Goal: Task Accomplishment & Management: Use online tool/utility

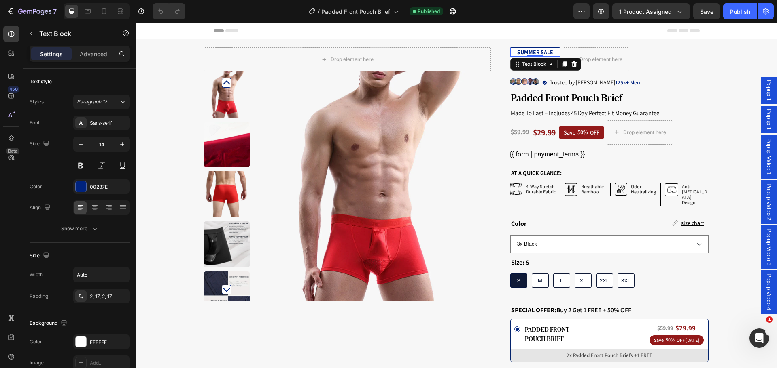
click at [527, 53] on strong "SUMMER SALE" at bounding box center [535, 52] width 36 height 7
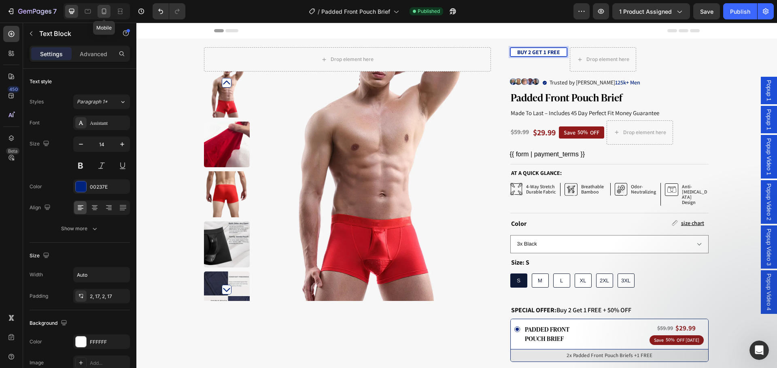
click at [104, 10] on icon at bounding box center [104, 11] width 8 height 8
type input "13"
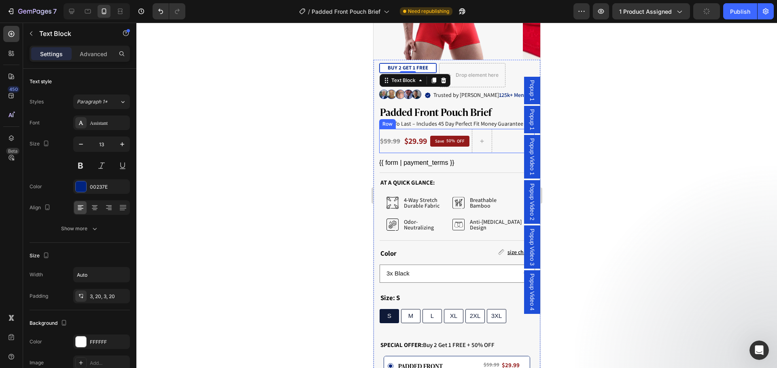
scroll to position [320, 0]
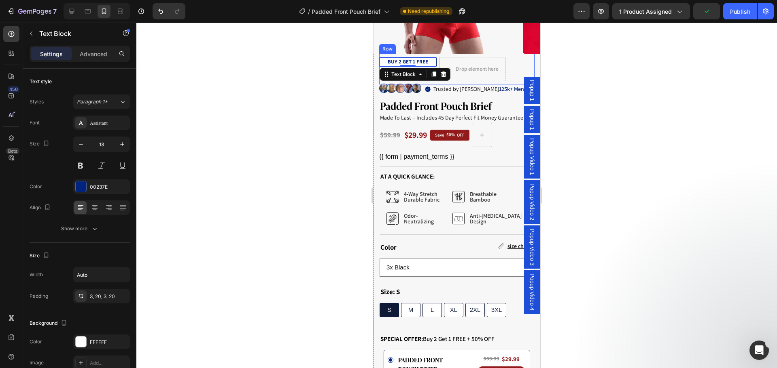
click at [516, 63] on div "BUY 2 GET 1 FREE Text Block 0 Drop element here Row" at bounding box center [456, 69] width 155 height 31
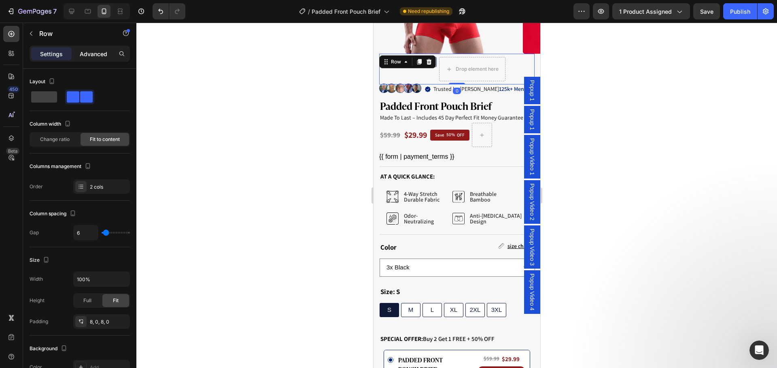
click at [94, 54] on p "Advanced" at bounding box center [94, 54] width 28 height 8
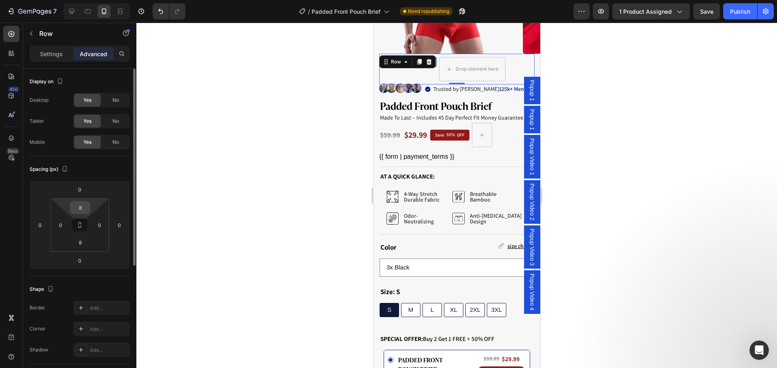
click at [82, 207] on input "8" at bounding box center [80, 208] width 16 height 12
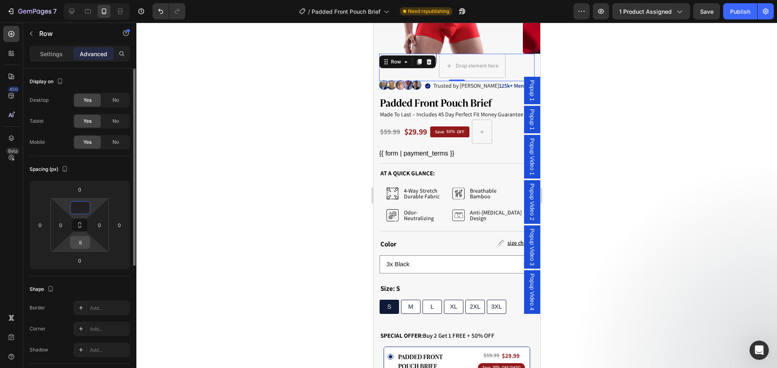
type input "0"
click at [80, 240] on input "8" at bounding box center [80, 243] width 16 height 12
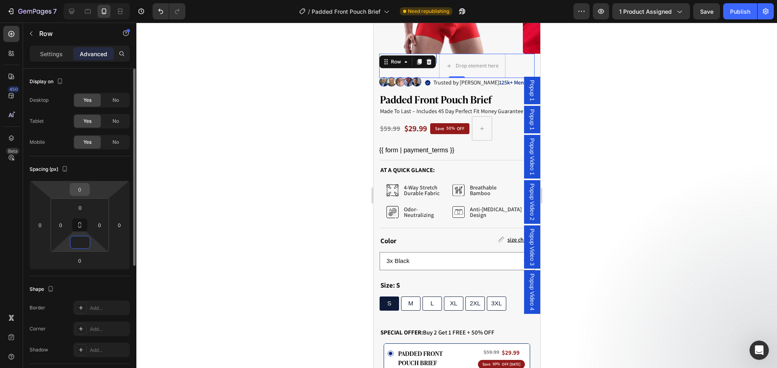
type input "0"
click at [81, 190] on input "0" at bounding box center [80, 190] width 16 height 12
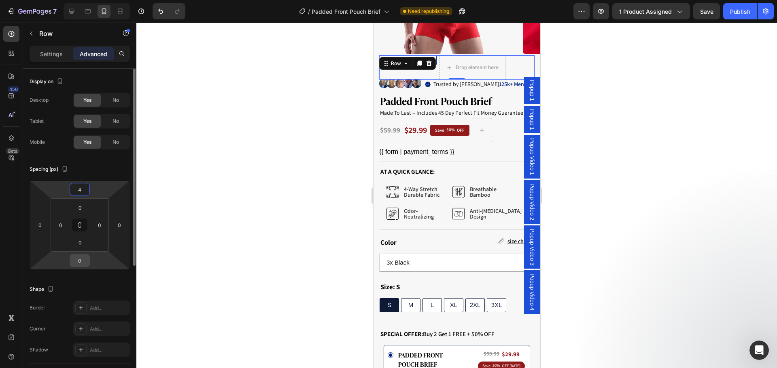
type input "4"
click at [79, 260] on input "0" at bounding box center [80, 261] width 16 height 12
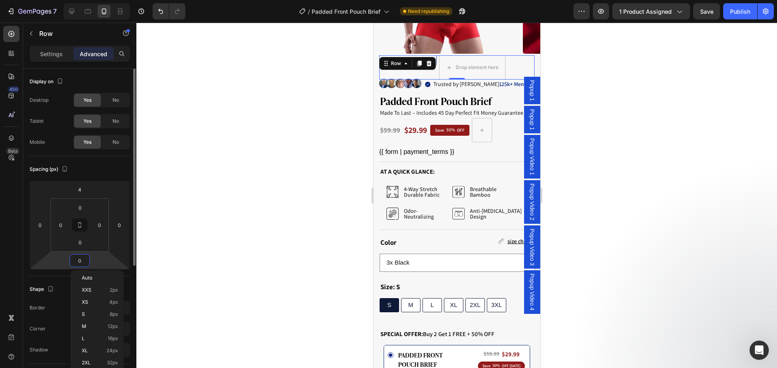
type input "4"
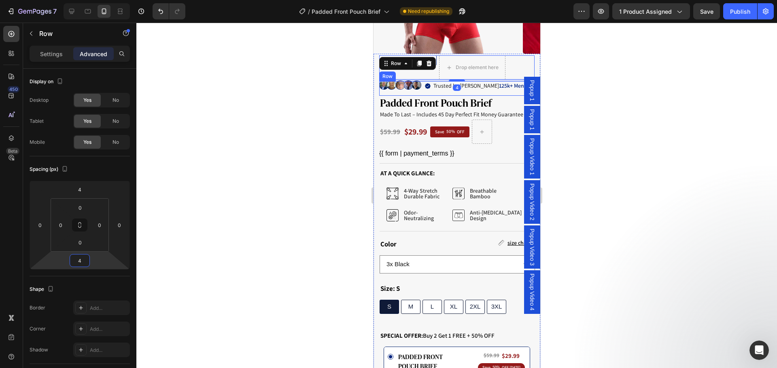
click at [507, 81] on div "Image Trusted by over 125k+ Men Item List Row" at bounding box center [456, 88] width 155 height 15
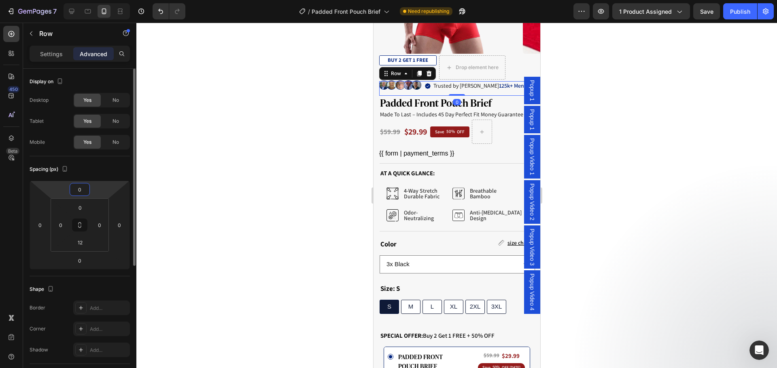
click at [85, 189] on input "0" at bounding box center [80, 190] width 16 height 12
type input "4"
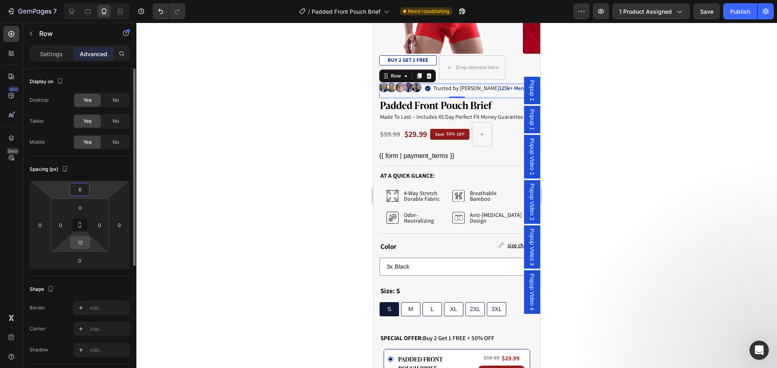
type input "6"
click at [82, 243] on input "12" at bounding box center [80, 243] width 16 height 12
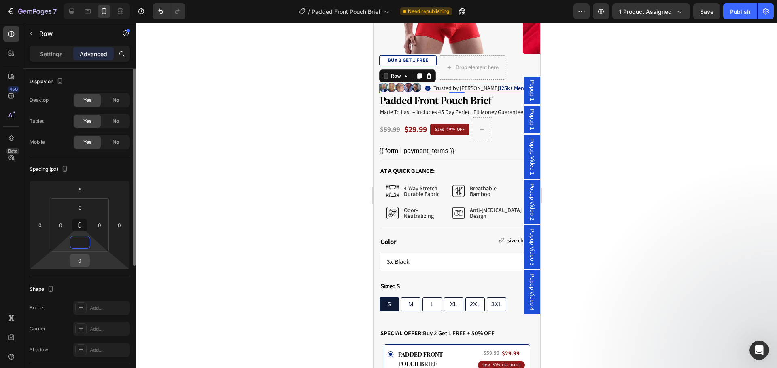
type input "0"
click at [80, 264] on input "0" at bounding box center [80, 261] width 16 height 12
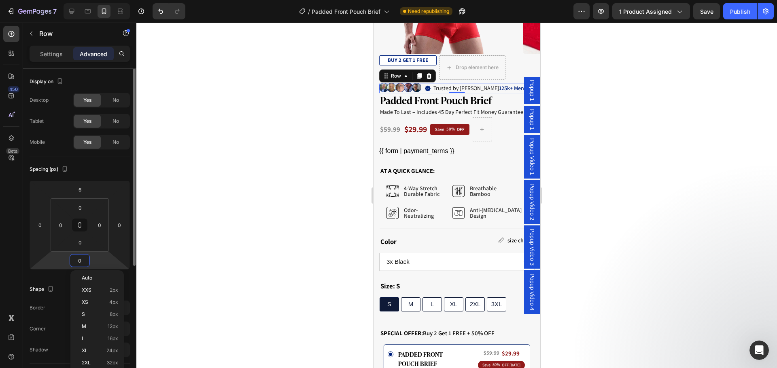
type input "6"
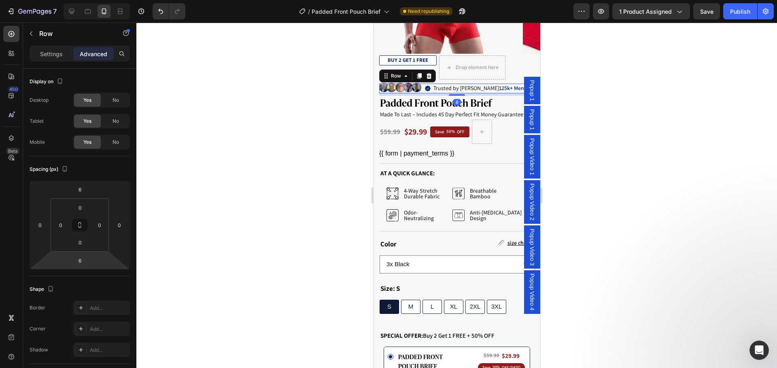
click at [250, 179] on div at bounding box center [456, 196] width 640 height 346
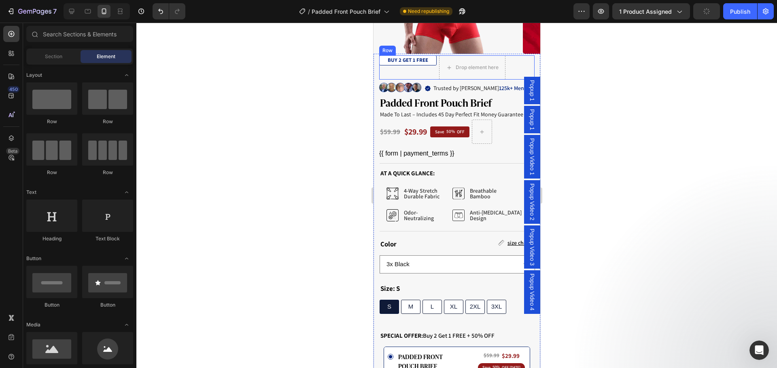
click at [416, 68] on div "BUY 2 GET 1 FREE Text Block" at bounding box center [407, 67] width 57 height 24
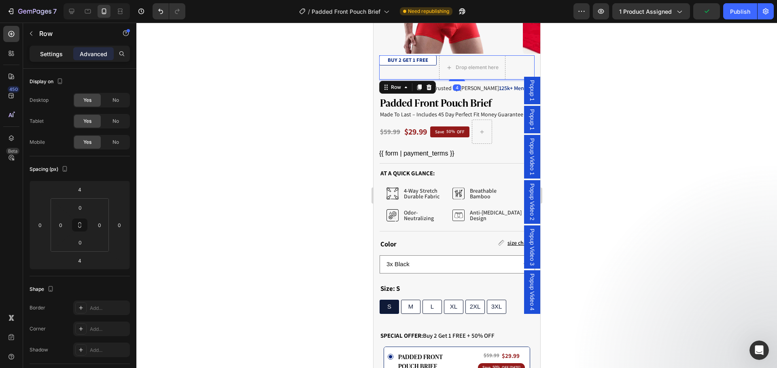
click at [57, 52] on p "Settings" at bounding box center [51, 54] width 23 height 8
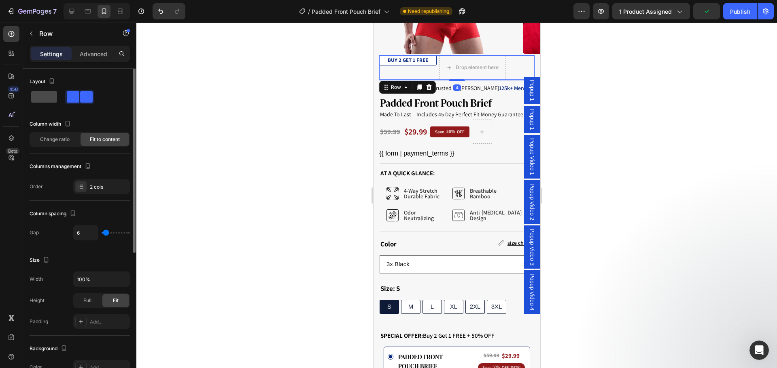
click at [52, 97] on span at bounding box center [44, 96] width 26 height 11
type input "0"
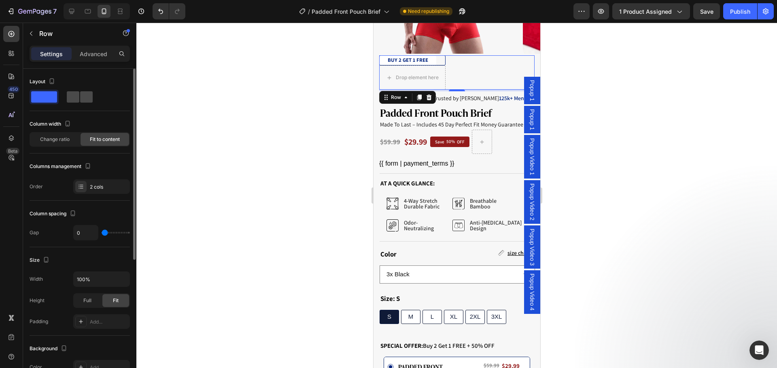
click at [80, 98] on span at bounding box center [86, 96] width 13 height 11
type input "6"
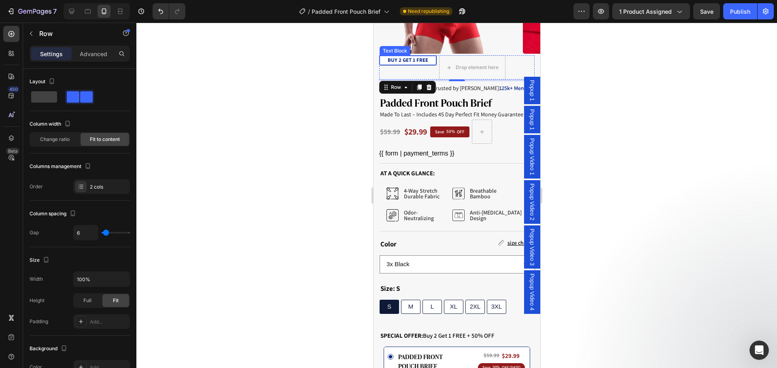
click at [425, 57] on strong "BUY 2 GET 1 FREE" at bounding box center [407, 60] width 40 height 7
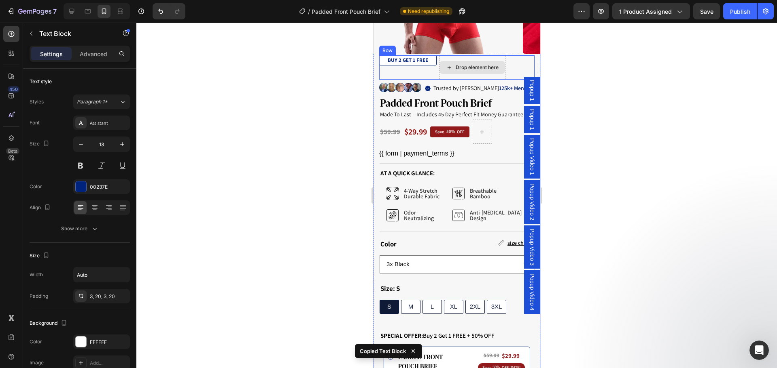
click at [459, 61] on div "Drop element here" at bounding box center [472, 67] width 66 height 13
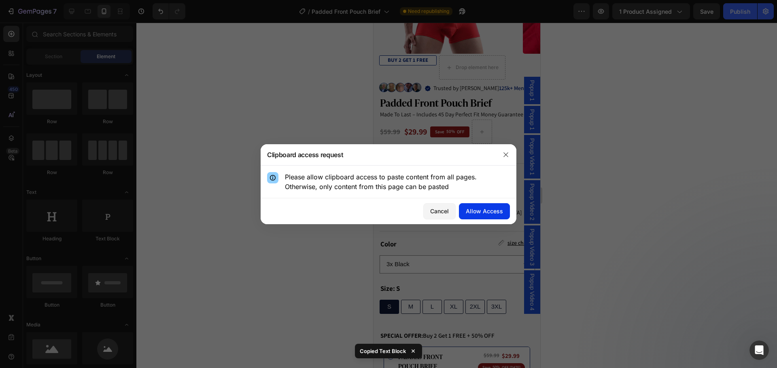
click at [492, 215] on div "Allow Access" at bounding box center [484, 211] width 37 height 8
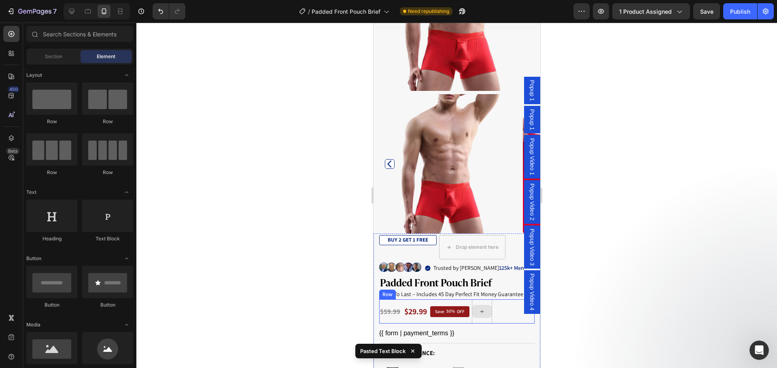
scroll to position [228, 0]
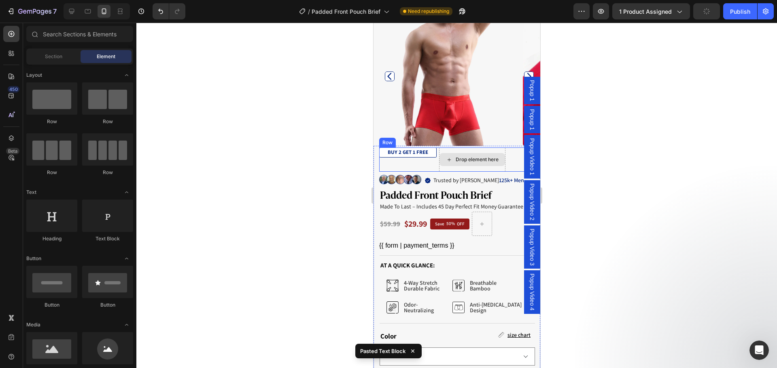
click at [455, 153] on div "Drop element here" at bounding box center [472, 159] width 66 height 13
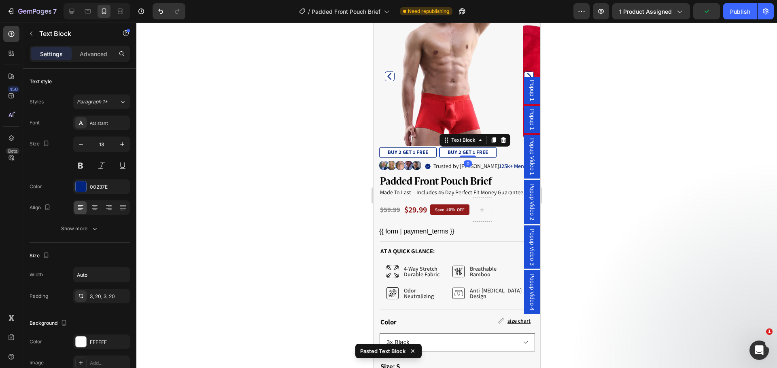
click at [463, 149] on strong "BUY 2 GET 1 FREE" at bounding box center [467, 152] width 40 height 7
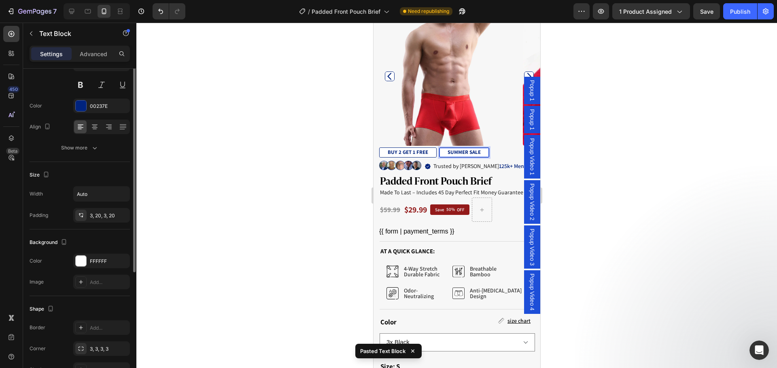
scroll to position [40, 0]
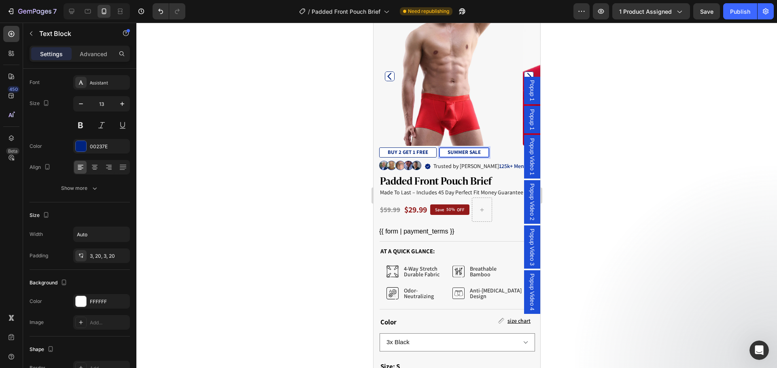
click at [281, 180] on div at bounding box center [456, 196] width 640 height 346
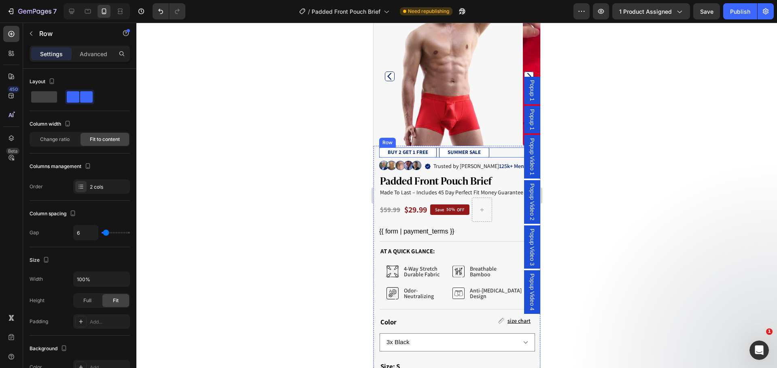
click at [436, 148] on div "BUY 2 GET 1 FREE Text Block SUMMER SALE Text Block Row" at bounding box center [456, 153] width 155 height 10
click at [347, 217] on div at bounding box center [456, 196] width 640 height 346
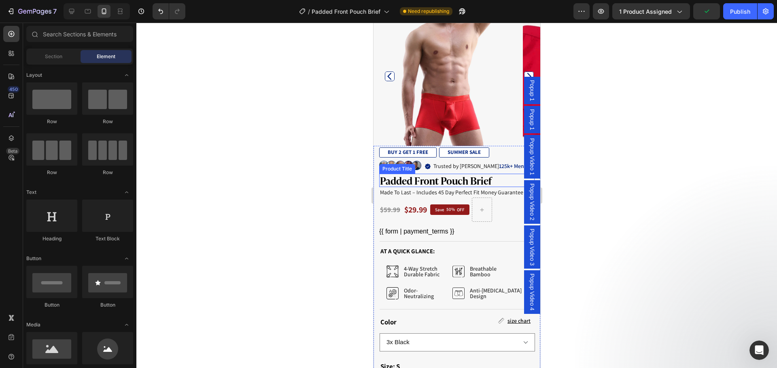
click at [499, 174] on h1 "Padded Front Pouch Brief" at bounding box center [456, 180] width 155 height 13
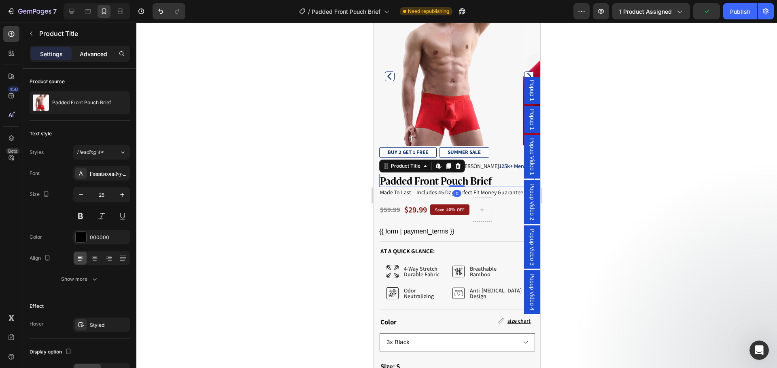
click at [95, 56] on p "Advanced" at bounding box center [94, 54] width 28 height 8
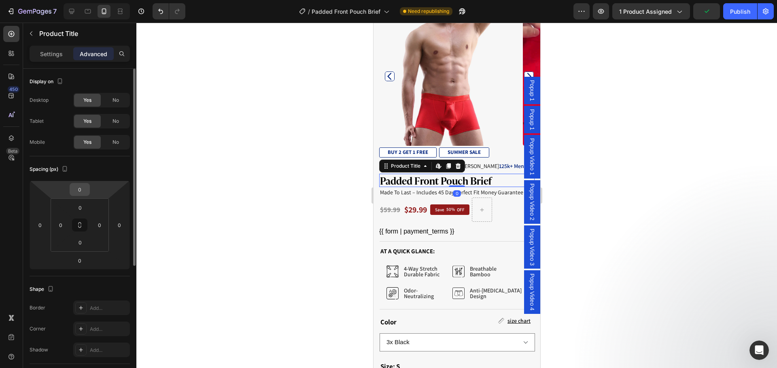
click at [80, 190] on input "0" at bounding box center [80, 190] width 16 height 12
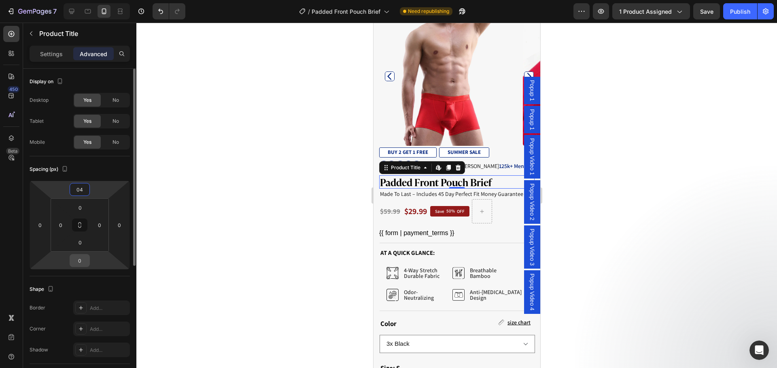
type input "4"
click at [83, 260] on input "0" at bounding box center [80, 261] width 16 height 12
type input "4"
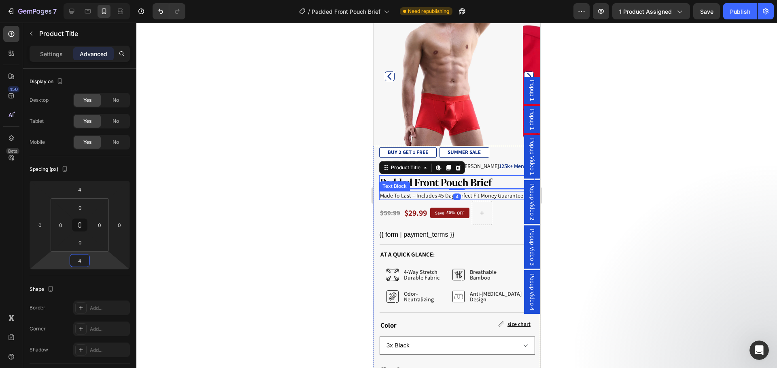
click at [422, 192] on p "made to last – includes 45 day perfect fit money guarantee" at bounding box center [456, 195] width 154 height 7
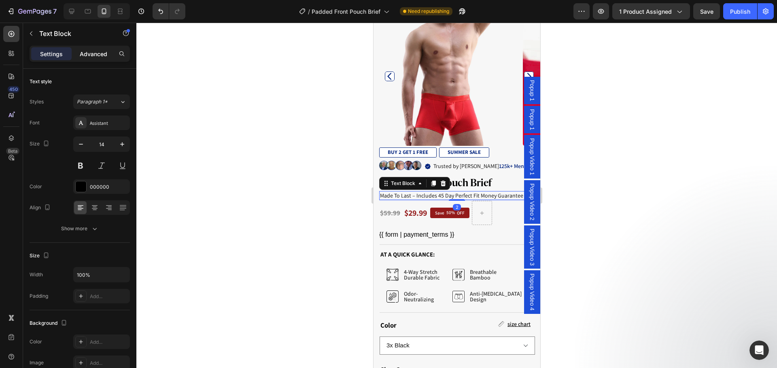
click at [95, 55] on p "Advanced" at bounding box center [94, 54] width 28 height 8
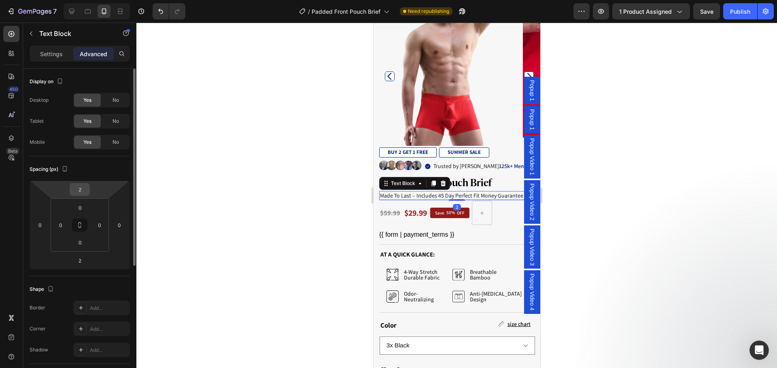
click at [82, 191] on input "2" at bounding box center [80, 190] width 16 height 12
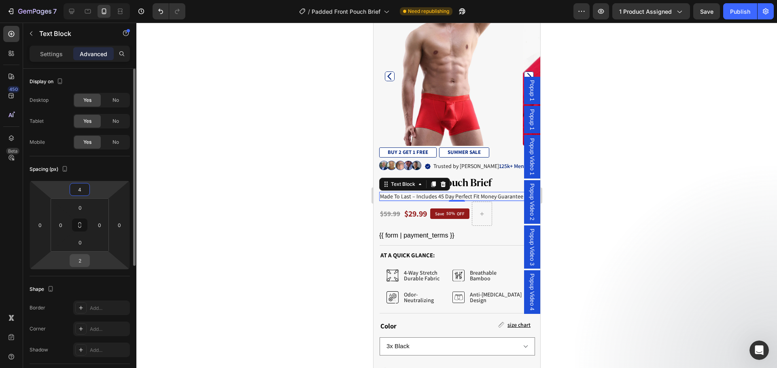
type input "4"
click at [84, 262] on input "2" at bounding box center [80, 261] width 16 height 12
type input "4"
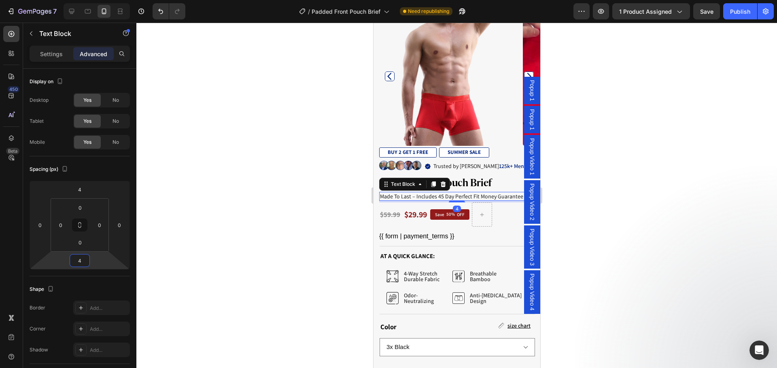
click at [301, 209] on div at bounding box center [456, 196] width 640 height 346
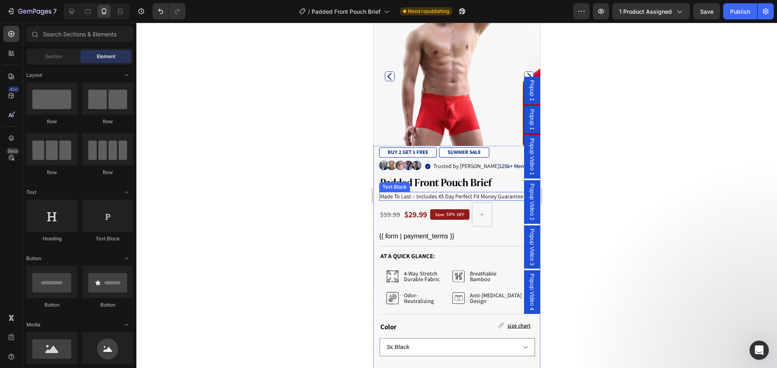
click at [405, 193] on p "made to last – includes 45 day perfect fit money guarantee" at bounding box center [456, 196] width 154 height 7
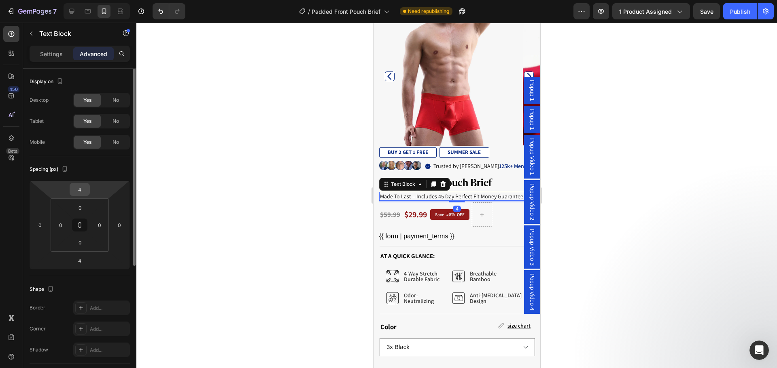
click at [77, 187] on input "4" at bounding box center [80, 190] width 16 height 12
type input "5"
click at [80, 260] on input "4" at bounding box center [80, 261] width 16 height 12
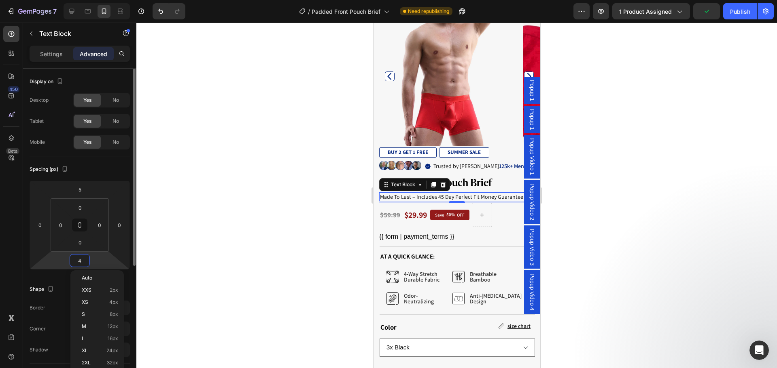
type input "5"
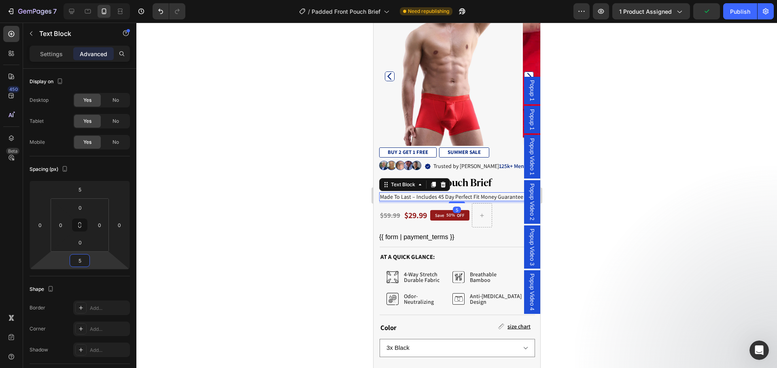
click at [320, 195] on div at bounding box center [456, 196] width 640 height 346
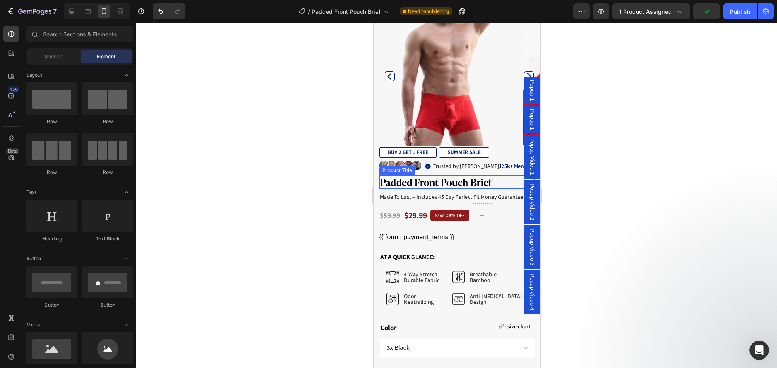
click at [495, 176] on h1 "Padded Front Pouch Brief" at bounding box center [456, 182] width 155 height 13
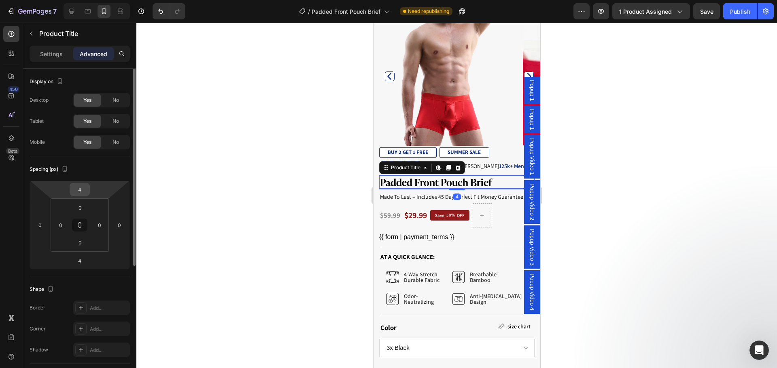
click at [74, 186] on input "4" at bounding box center [80, 190] width 16 height 12
type input "5"
click at [79, 259] on input "4" at bounding box center [80, 261] width 16 height 12
type input "5"
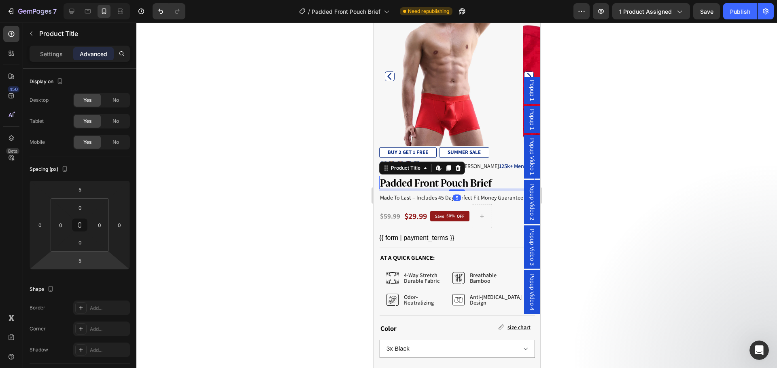
click at [224, 228] on div at bounding box center [456, 196] width 640 height 346
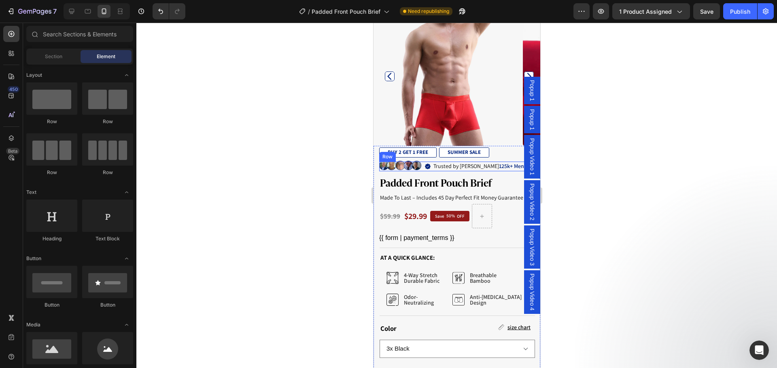
click at [505, 162] on div "Image Trusted by over 125k+ Men Item List Row" at bounding box center [456, 167] width 155 height 10
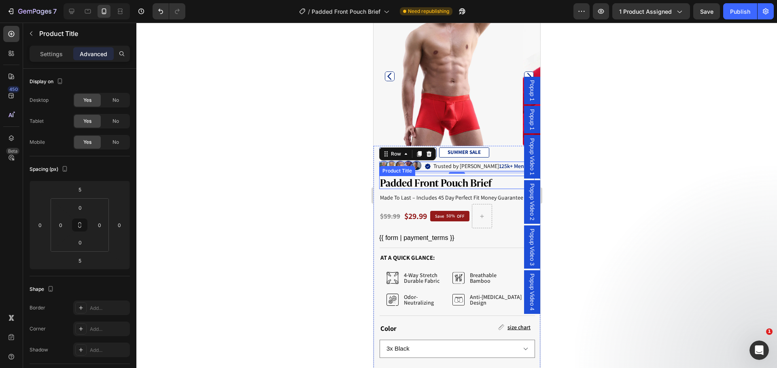
click at [437, 176] on h1 "Padded Front Pouch Brief" at bounding box center [456, 182] width 155 height 13
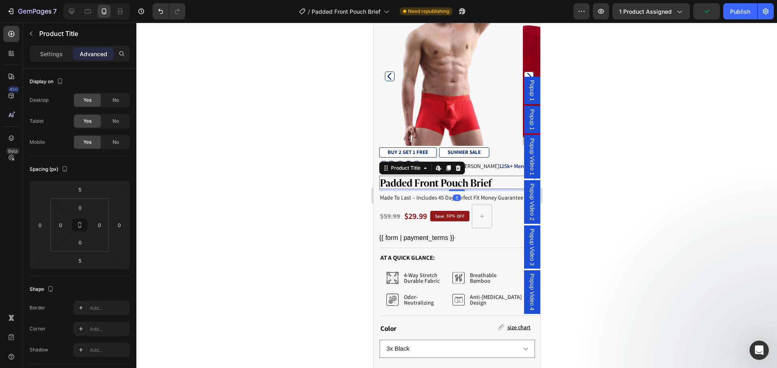
click at [215, 184] on div at bounding box center [456, 196] width 640 height 346
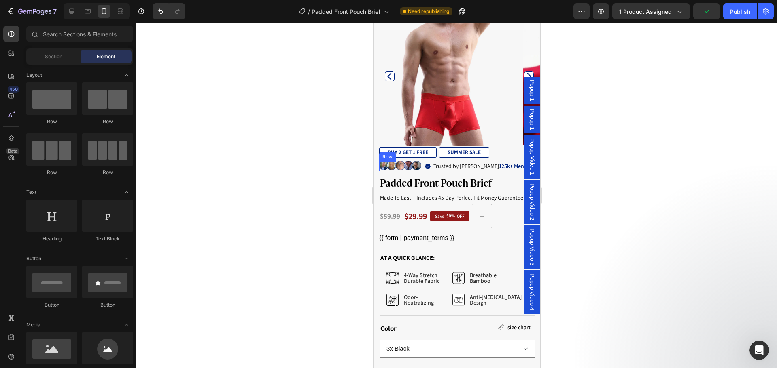
click at [509, 162] on div "Image Trusted by over 125k+ Men Item List Row" at bounding box center [456, 167] width 155 height 10
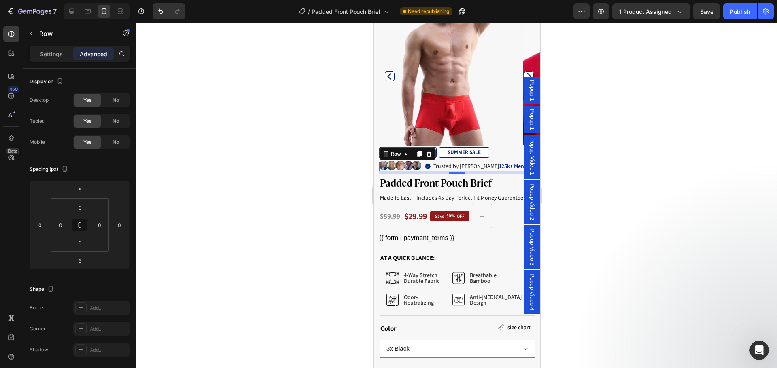
click at [289, 176] on div at bounding box center [456, 196] width 640 height 346
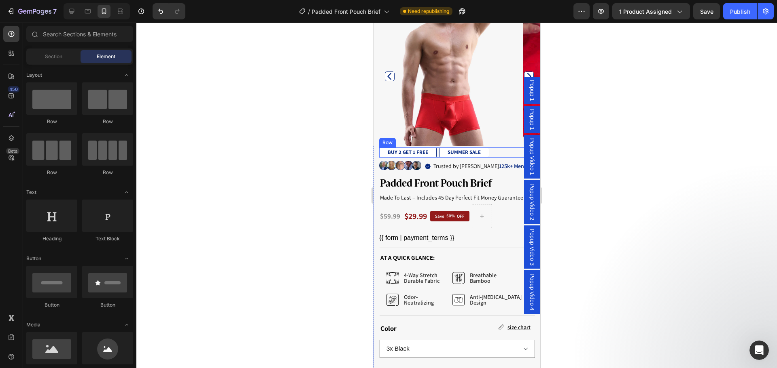
click at [498, 149] on div "BUY 2 GET 1 FREE Text Block SUMMER SALE Text Block Row" at bounding box center [456, 153] width 155 height 10
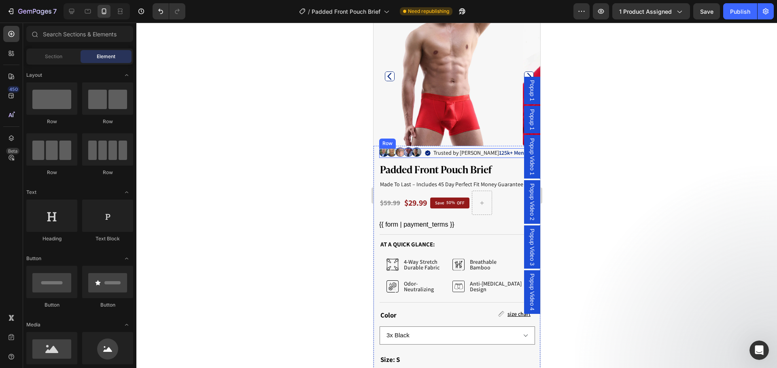
click at [504, 148] on div "Image Trusted by over 125k+ Men Item List Row" at bounding box center [456, 153] width 155 height 10
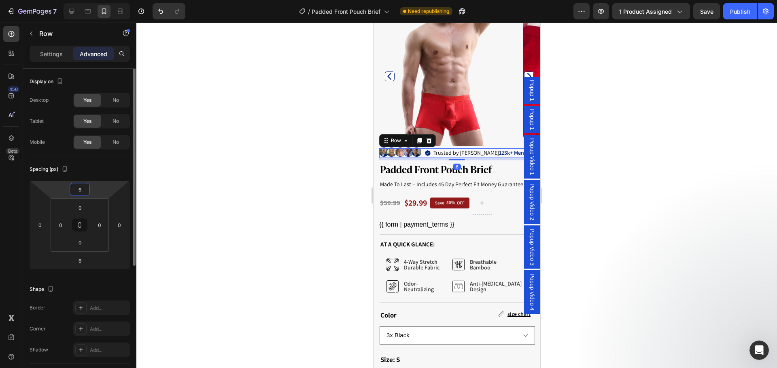
click at [82, 188] on input "6" at bounding box center [80, 190] width 16 height 12
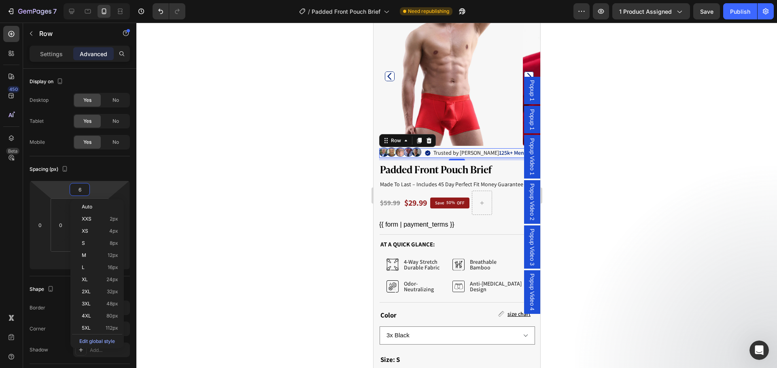
click at [163, 191] on div at bounding box center [456, 196] width 640 height 346
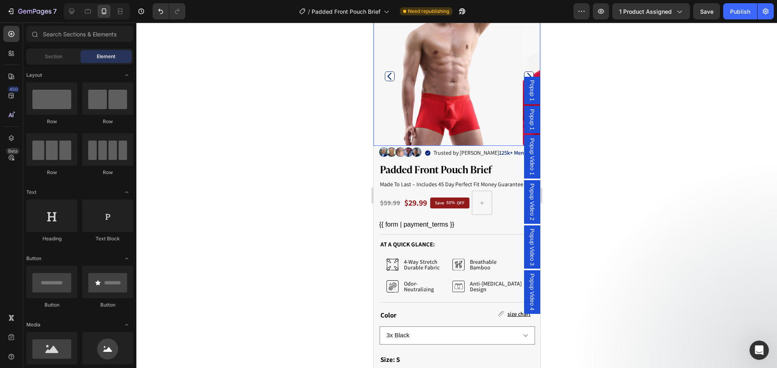
click at [392, 123] on img at bounding box center [448, 76] width 140 height 140
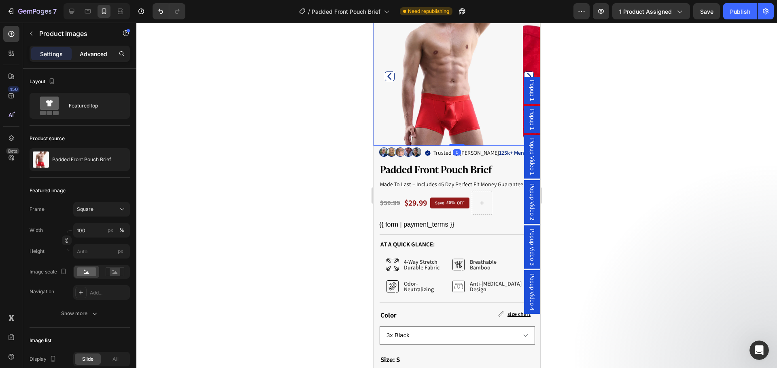
click at [87, 52] on p "Advanced" at bounding box center [94, 54] width 28 height 8
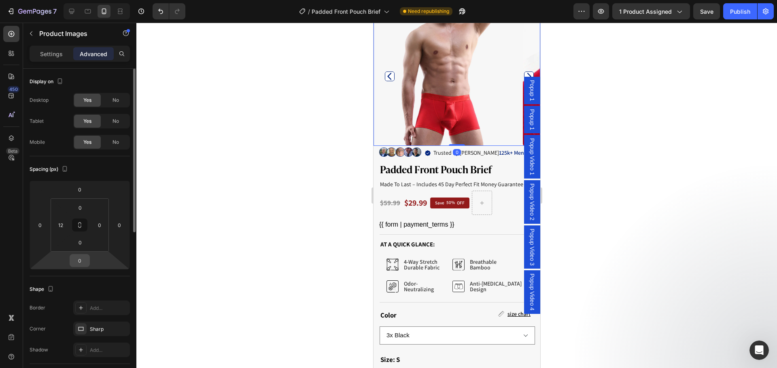
click at [80, 260] on input "0" at bounding box center [80, 261] width 16 height 12
type input "6"
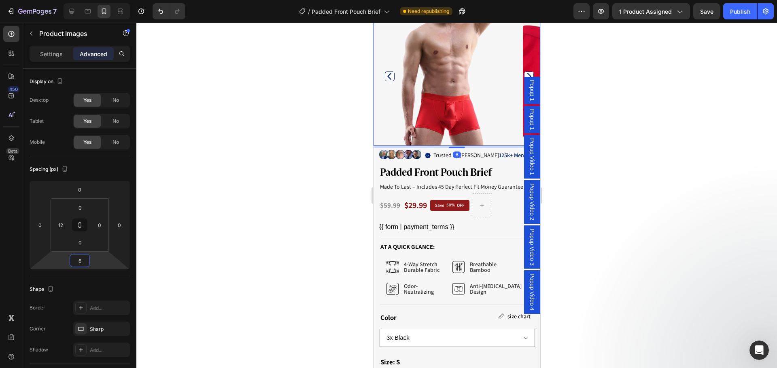
click at [293, 211] on div at bounding box center [456, 196] width 640 height 346
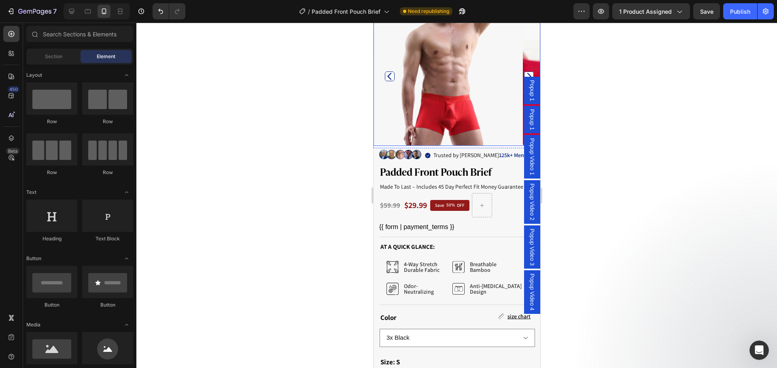
click at [487, 129] on img at bounding box center [448, 76] width 140 height 140
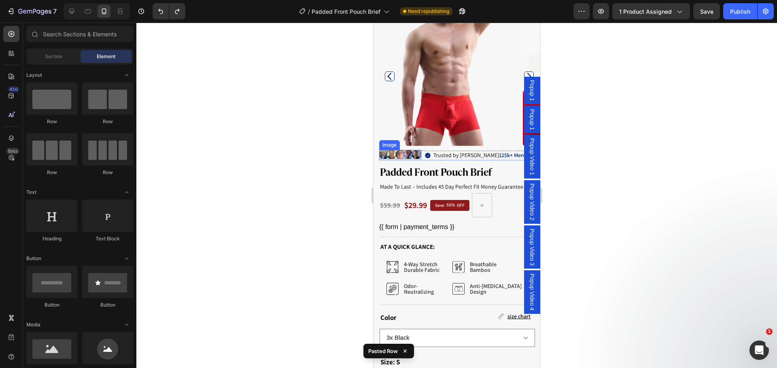
click at [379, 150] on img at bounding box center [400, 154] width 42 height 9
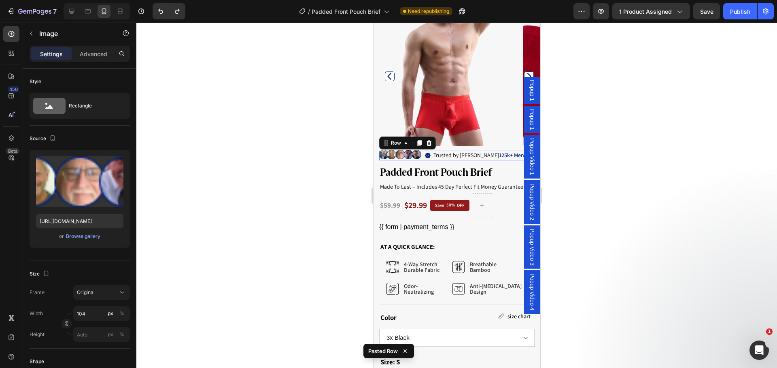
click at [502, 152] on div "Image Trusted by over 125k+ Men Item List Row 0" at bounding box center [456, 156] width 155 height 10
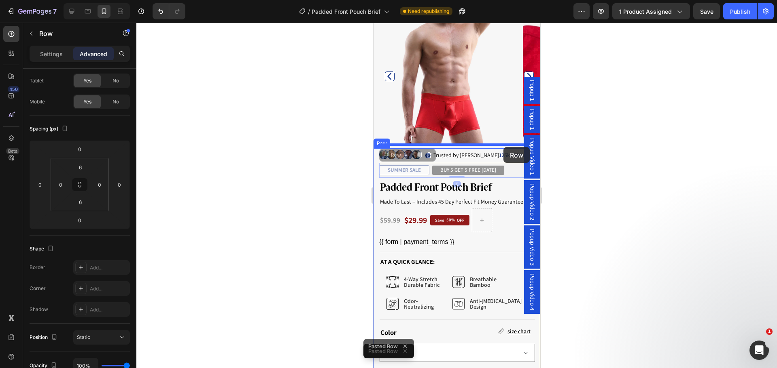
drag, startPoint x: 506, startPoint y: 165, endPoint x: 503, endPoint y: 147, distance: 18.4
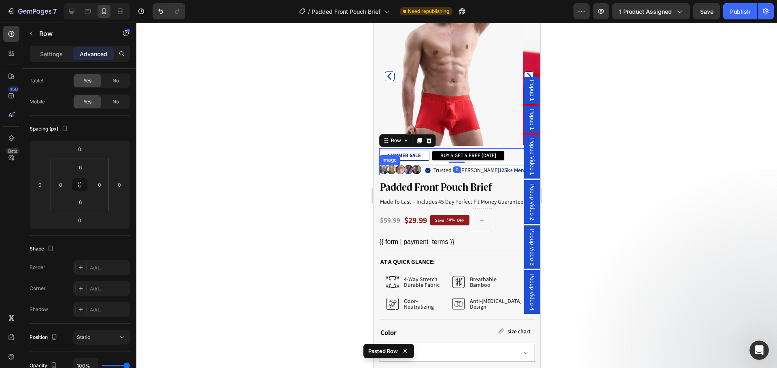
click at [348, 160] on div at bounding box center [456, 196] width 640 height 346
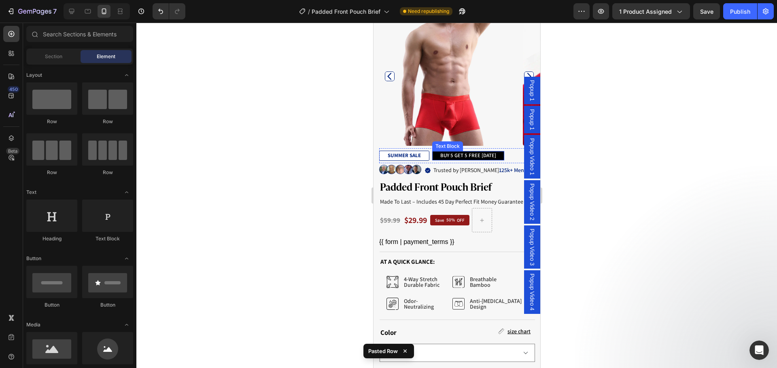
click at [453, 152] on p "BUY 5 GET 5 FREE [DATE]" at bounding box center [468, 155] width 56 height 7
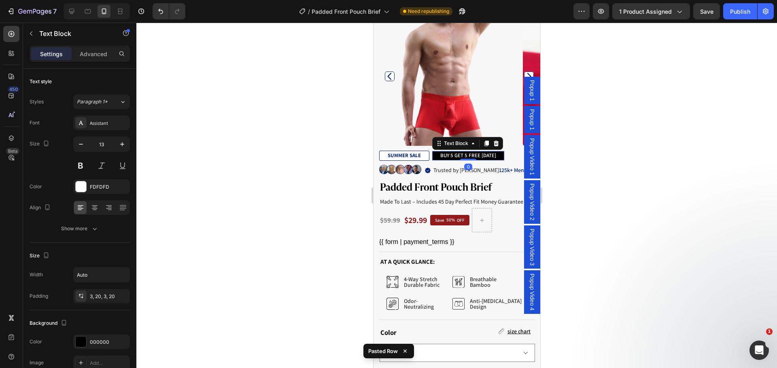
click at [453, 152] on p "BUY 5 GET 5 FREE [DATE]" at bounding box center [468, 155] width 56 height 7
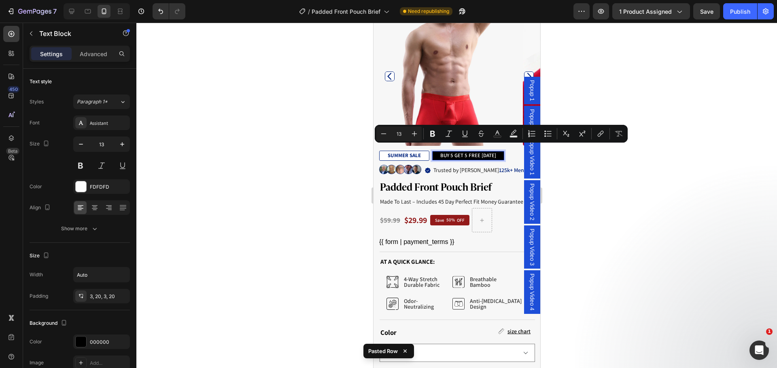
click at [449, 152] on p "BUY 5 GET 5 FREE [DATE]" at bounding box center [468, 155] width 56 height 7
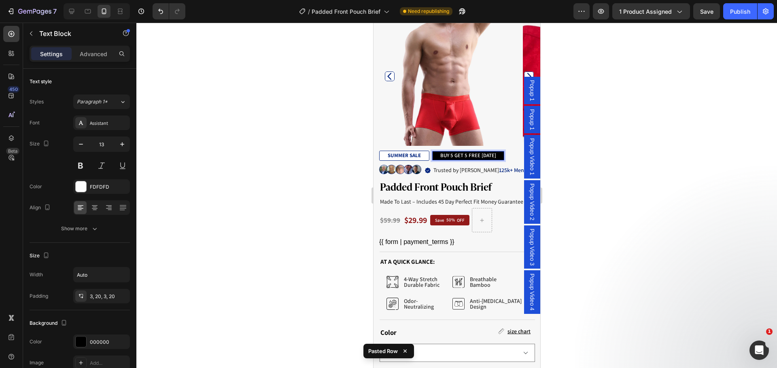
click at [452, 152] on p "BUY 5 GET 5 FREE [DATE]" at bounding box center [468, 155] width 56 height 7
click at [451, 152] on p "BUY 5 GET 5 FREE [DATE]" at bounding box center [468, 155] width 56 height 7
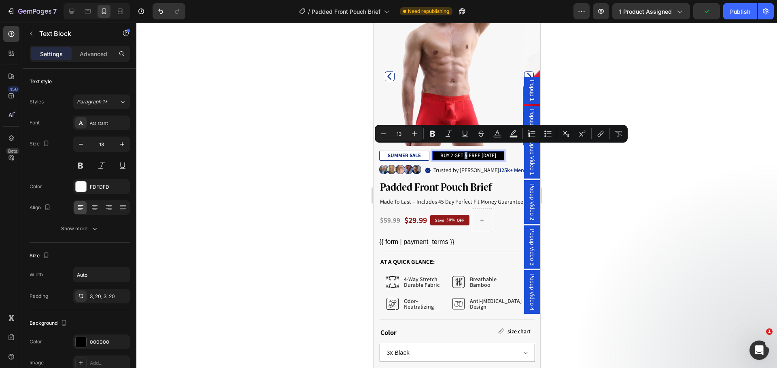
click at [465, 152] on p "BUY 2 GET 5 FREE TODAY" at bounding box center [468, 155] width 56 height 7
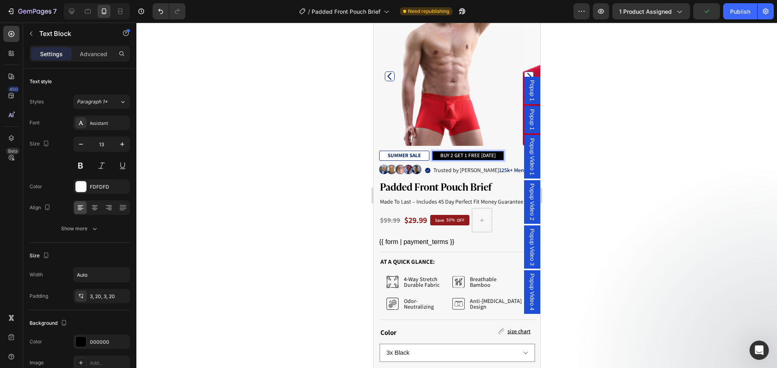
click at [330, 148] on div at bounding box center [456, 196] width 640 height 346
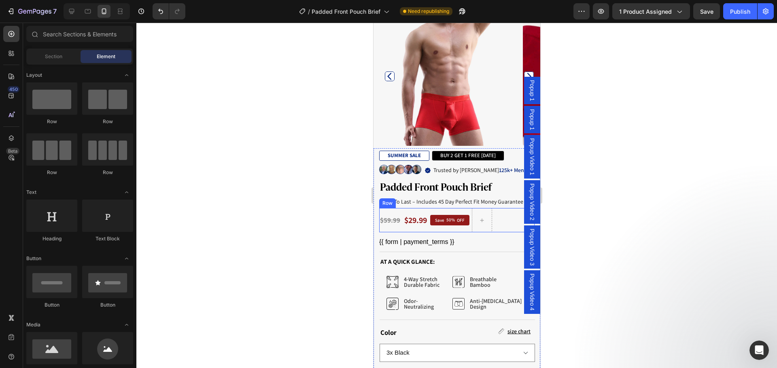
click at [497, 215] on div "$59.99 Product Price Product Price $29.99 Product Price Product Price Save 50% …" at bounding box center [456, 220] width 155 height 24
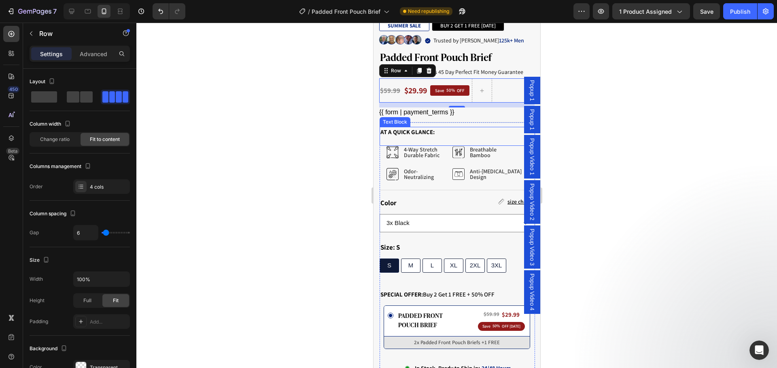
scroll to position [309, 0]
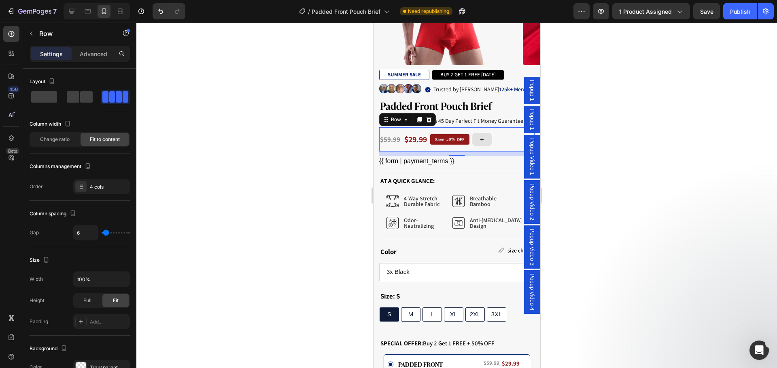
click at [479, 136] on icon at bounding box center [481, 139] width 6 height 7
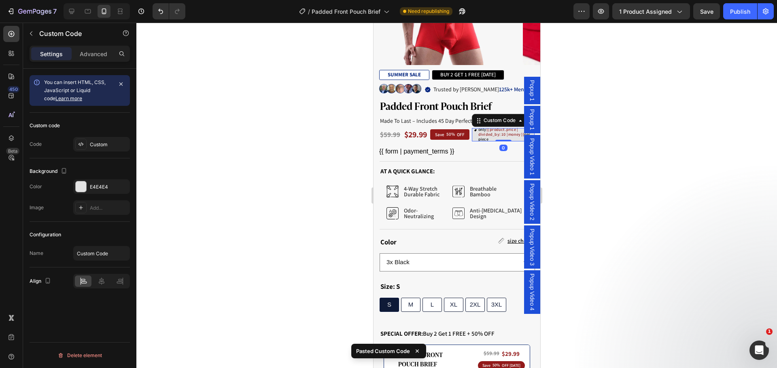
click at [482, 127] on span "{{ product.price | divided_by: 10 | money }}" at bounding box center [501, 132] width 46 height 10
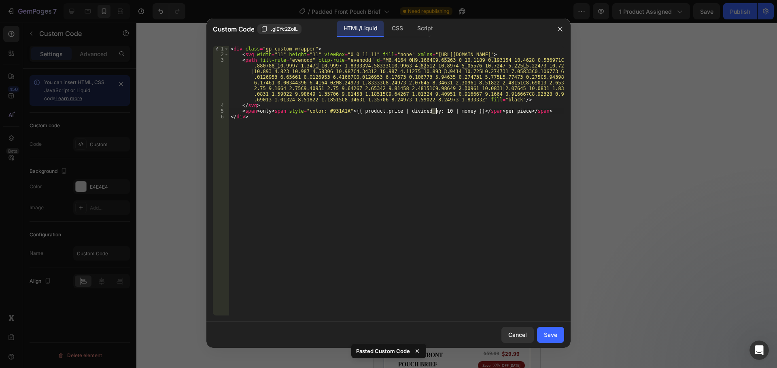
drag, startPoint x: 431, startPoint y: 112, endPoint x: 435, endPoint y: 112, distance: 4.4
click at [435, 112] on div "< div class = "gp-custom-wrapper" > < svg width = "11" height = "11" viewBox = …" at bounding box center [396, 186] width 335 height 281
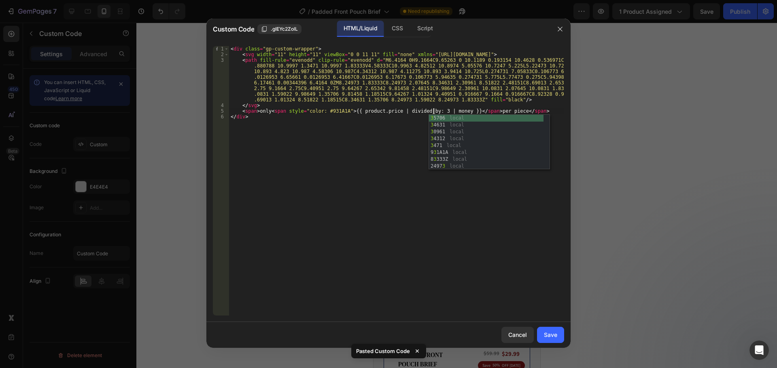
scroll to position [0, 17]
type textarea "<span>only <span style="color: #931A1A">{{ product.price | divided_by: 3 | mone…"
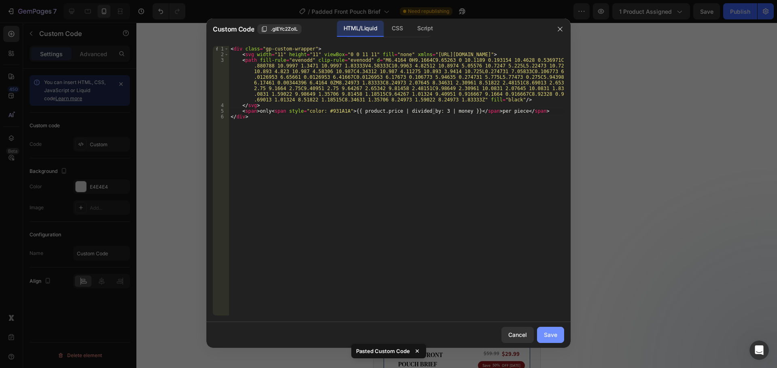
click at [551, 336] on div "Save" at bounding box center [550, 335] width 13 height 8
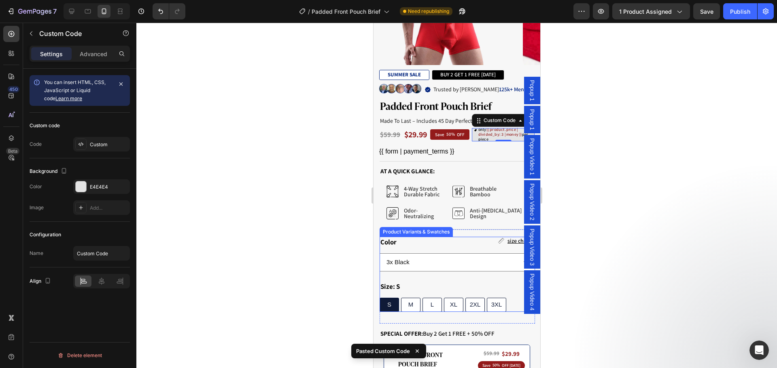
click at [306, 208] on div at bounding box center [456, 196] width 640 height 346
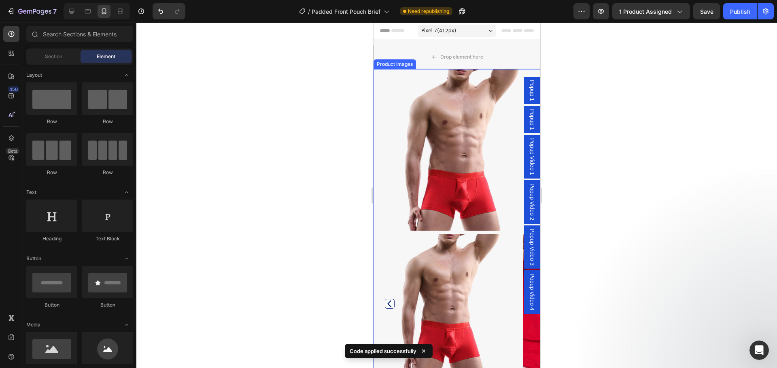
scroll to position [202, 0]
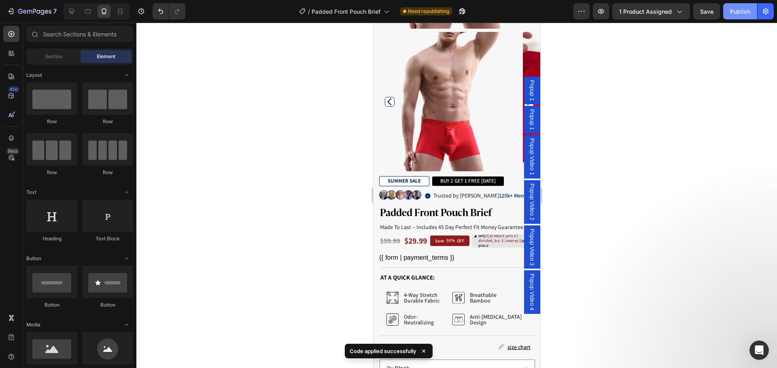
click at [729, 15] on button "Publish" at bounding box center [740, 11] width 34 height 16
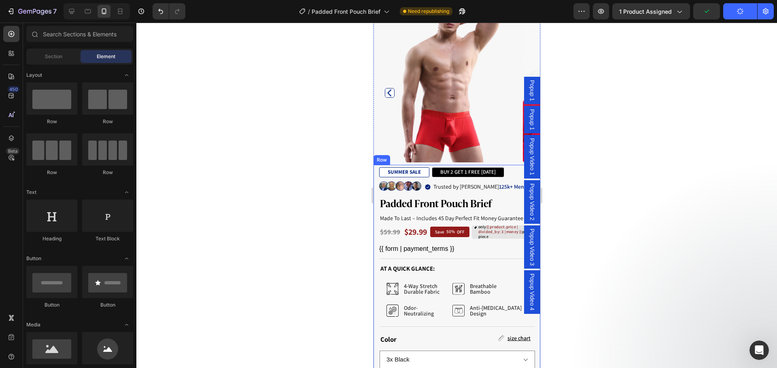
scroll to position [404, 0]
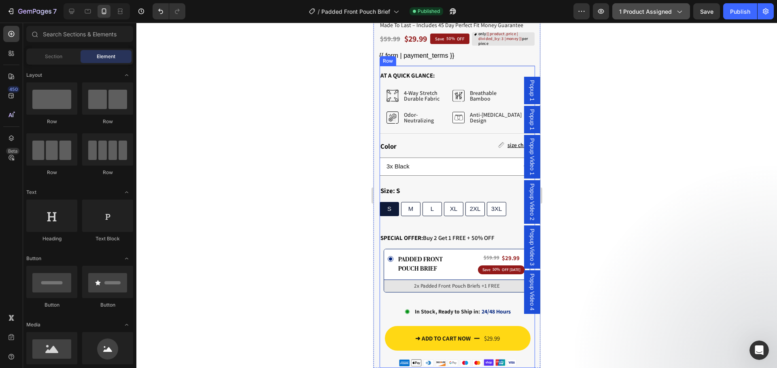
click at [641, 14] on span "1 product assigned" at bounding box center [645, 11] width 53 height 8
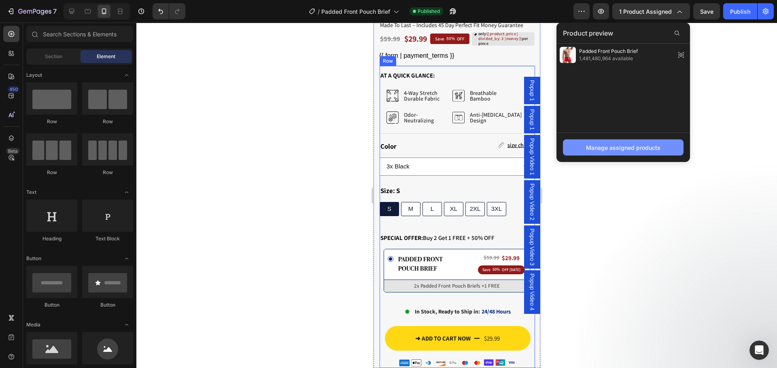
click at [626, 147] on div "Manage assigned products" at bounding box center [623, 148] width 74 height 8
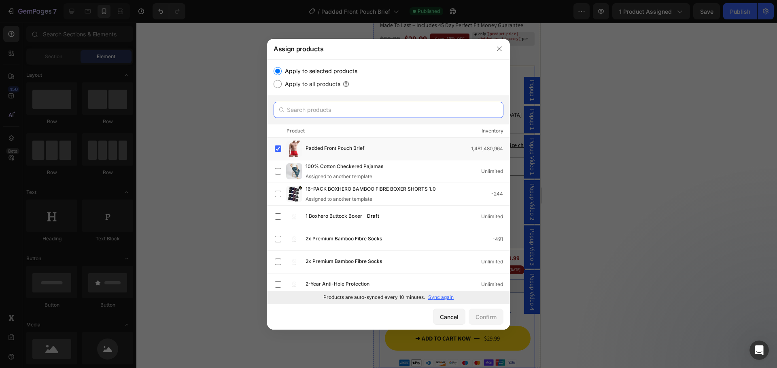
click at [370, 110] on input "text" at bounding box center [388, 110] width 230 height 16
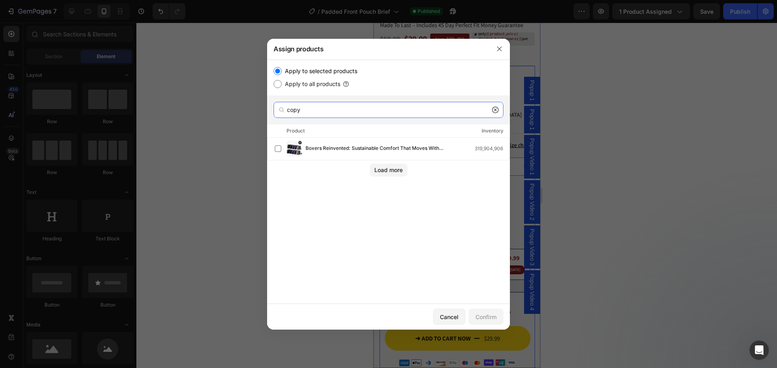
type input "copy"
click at [496, 111] on icon at bounding box center [495, 110] width 6 height 6
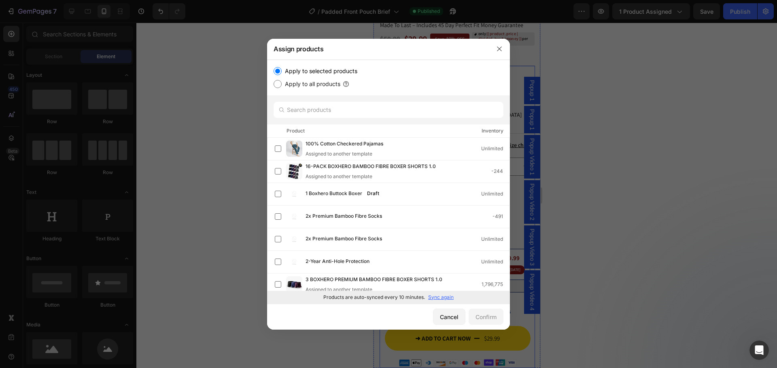
click at [446, 298] on p "Sync again" at bounding box center [440, 297] width 25 height 7
click at [414, 110] on input "text" at bounding box center [388, 110] width 230 height 16
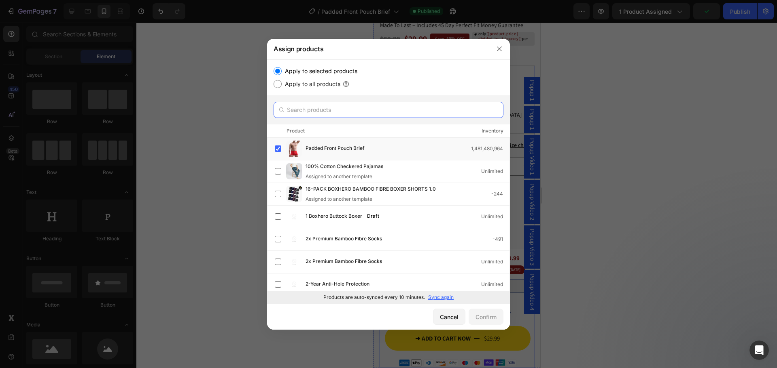
click at [385, 115] on input "text" at bounding box center [388, 110] width 230 height 16
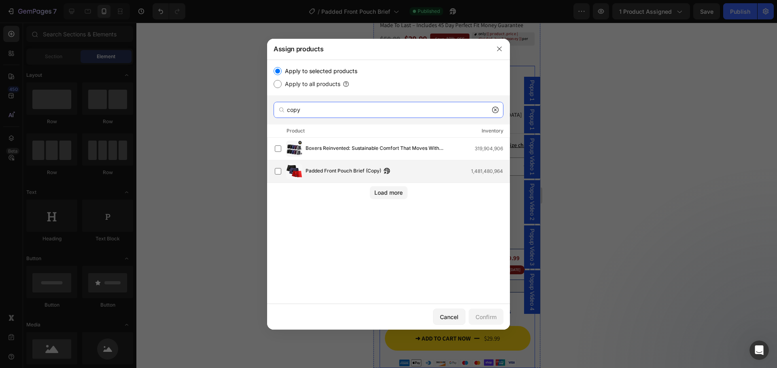
type input "copy"
click at [363, 173] on span "Padded Front Pouch Brief (Copy)" at bounding box center [343, 171] width 76 height 9
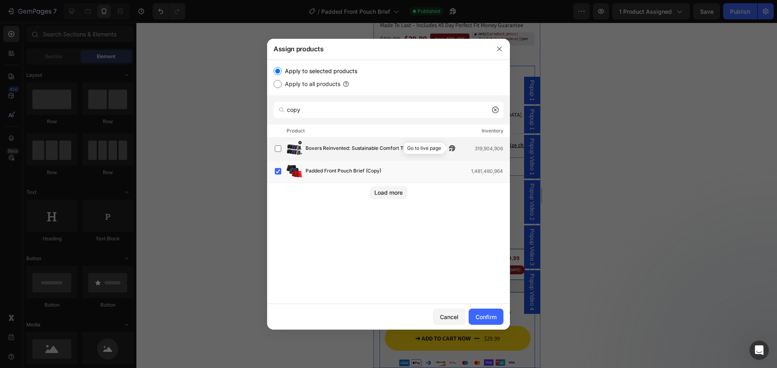
click at [450, 149] on icon "button" at bounding box center [452, 148] width 6 height 6
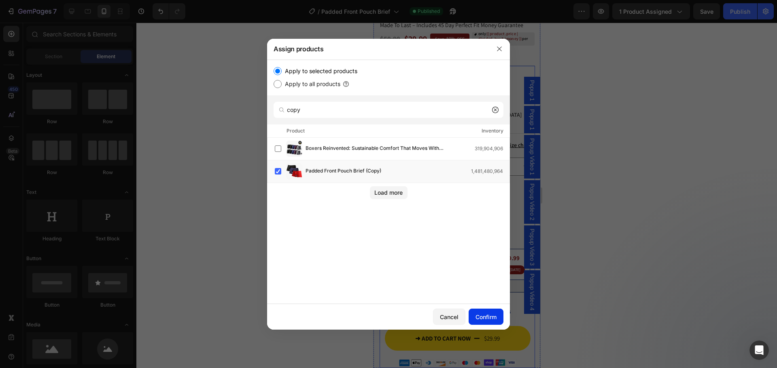
click at [486, 320] on div "Confirm" at bounding box center [485, 317] width 21 height 8
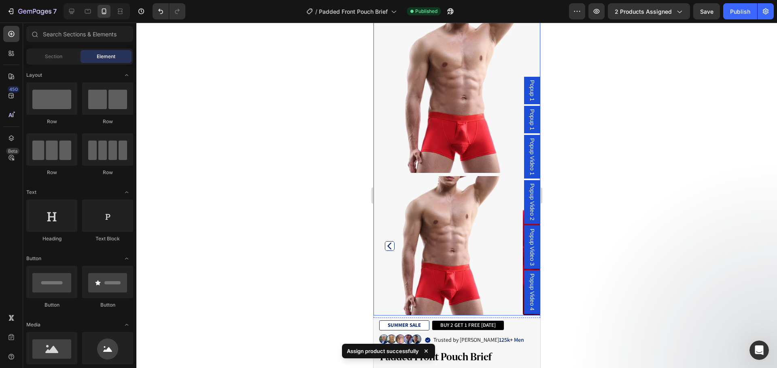
scroll to position [0, 0]
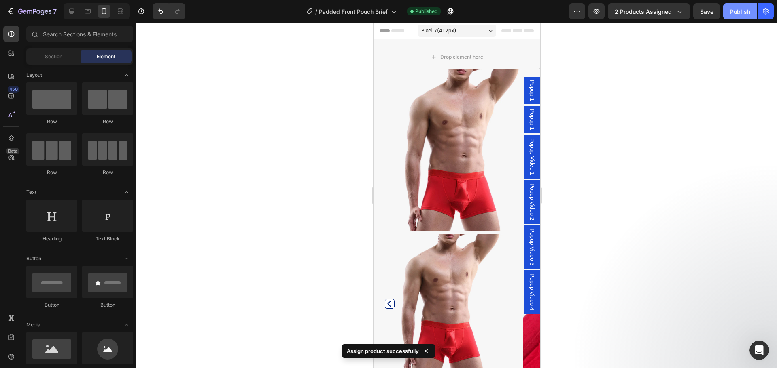
click at [733, 11] on div "Publish" at bounding box center [740, 11] width 20 height 8
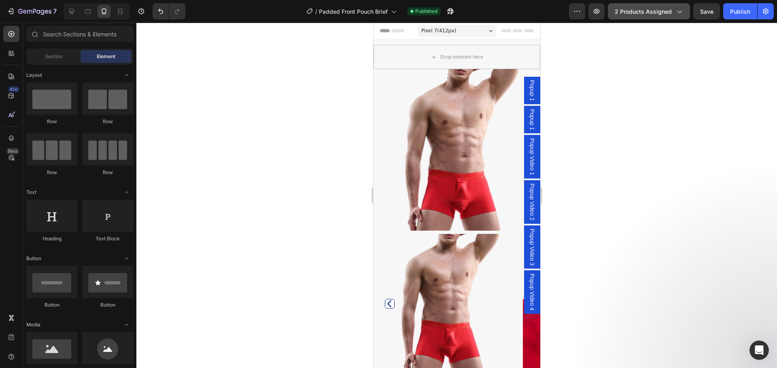
click at [641, 14] on span "2 products assigned" at bounding box center [642, 11] width 57 height 8
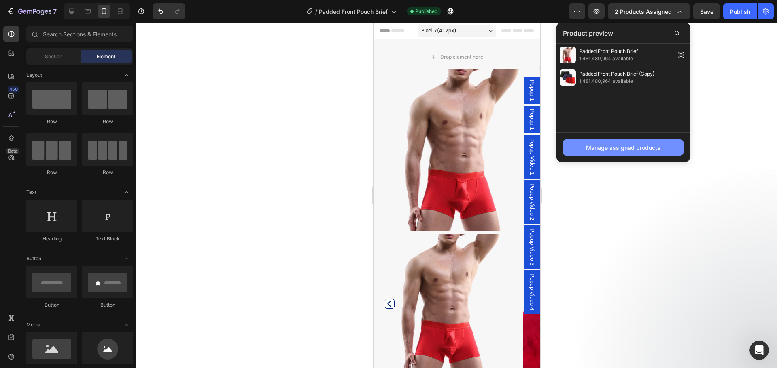
click at [607, 144] on div "Manage assigned products" at bounding box center [623, 148] width 74 height 8
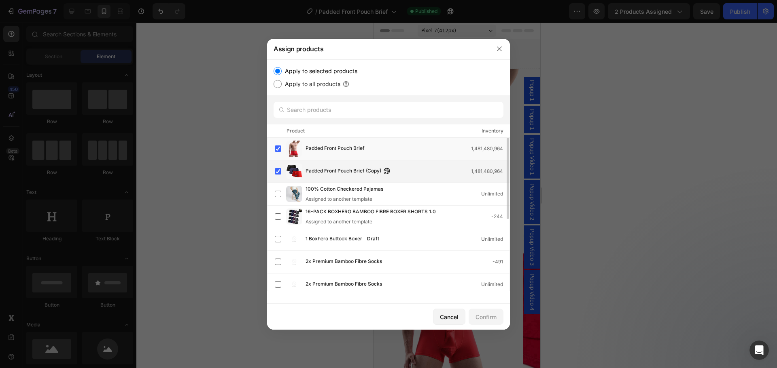
click at [401, 169] on div "Padded Front Pouch Brief (Copy) 1,481,480,964" at bounding box center [407, 171] width 204 height 9
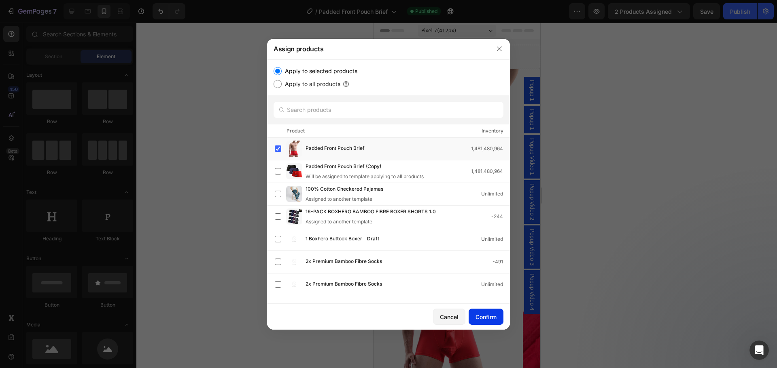
click at [487, 318] on div "Confirm" at bounding box center [485, 317] width 21 height 8
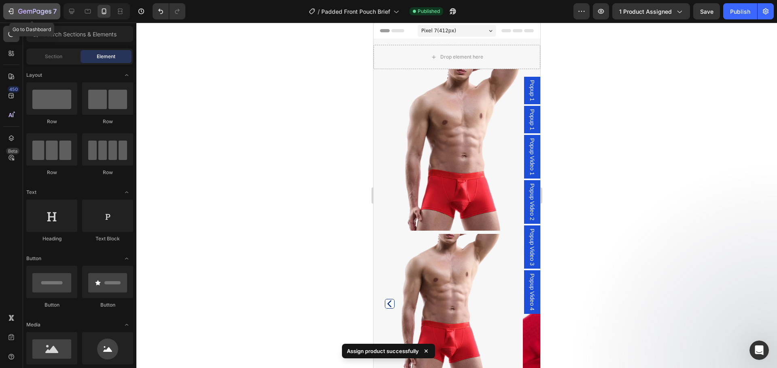
click at [28, 12] on icon "button" at bounding box center [34, 11] width 33 height 7
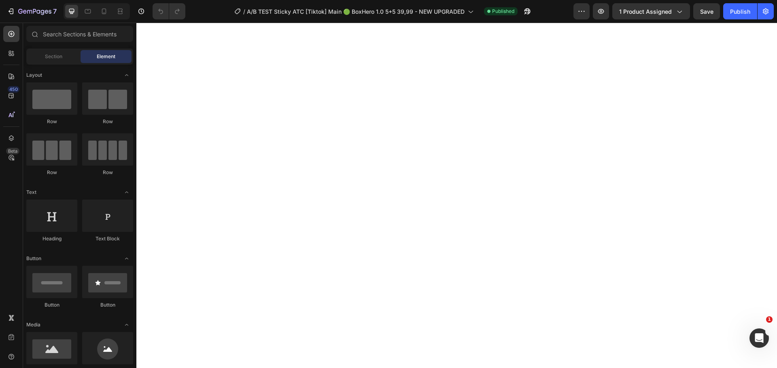
select select "580804150107046892"
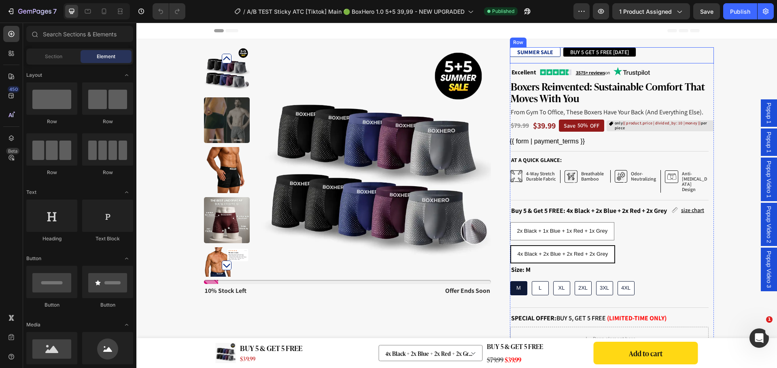
click at [641, 50] on div "SUMMER SALE Text Block BUY 5 GET 5 FREE [DATE] Text Block Row" at bounding box center [612, 55] width 204 height 16
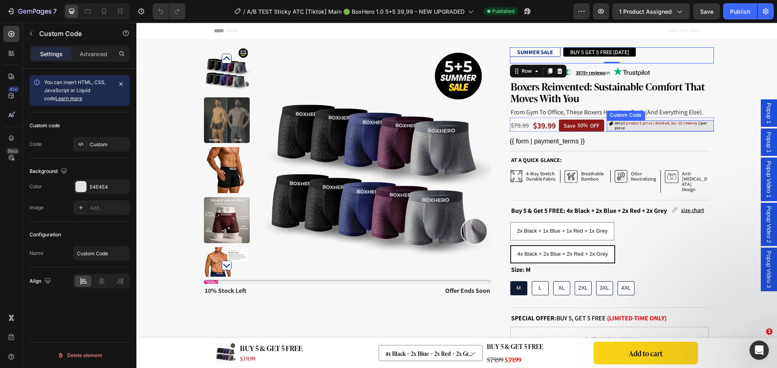
click at [651, 122] on span "{{ product.price | divided_by: 10 | money }}" at bounding box center [661, 123] width 78 height 5
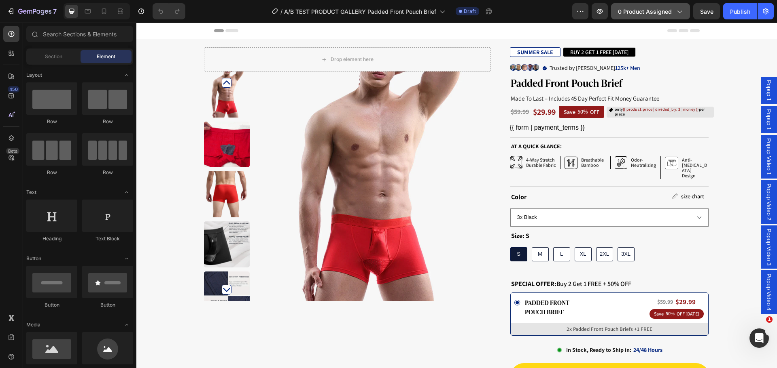
click at [650, 15] on span "0 product assigned" at bounding box center [645, 11] width 54 height 8
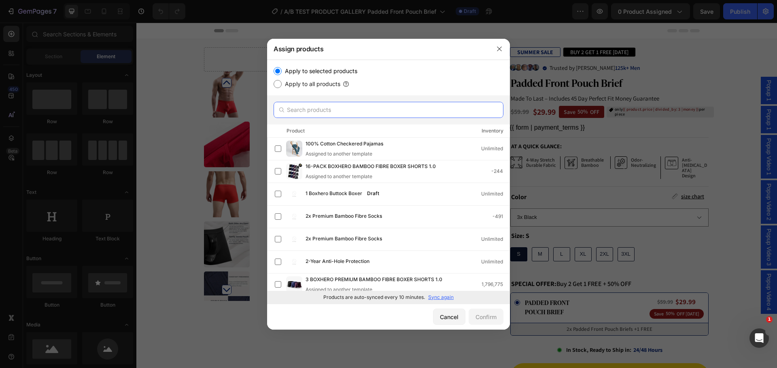
click at [382, 116] on input "text" at bounding box center [388, 110] width 230 height 16
click at [382, 115] on input "text" at bounding box center [388, 110] width 230 height 16
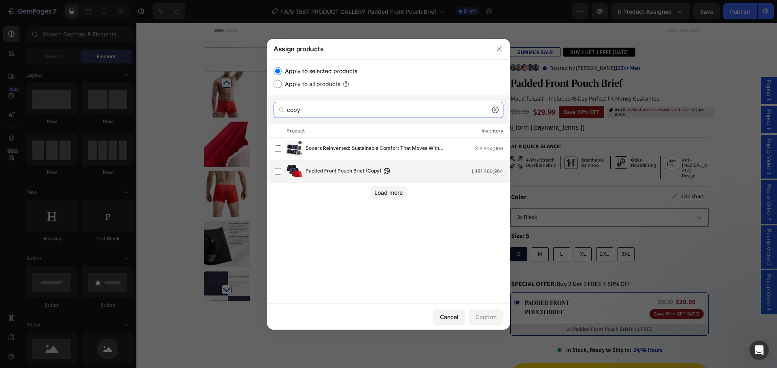
type input "copy"
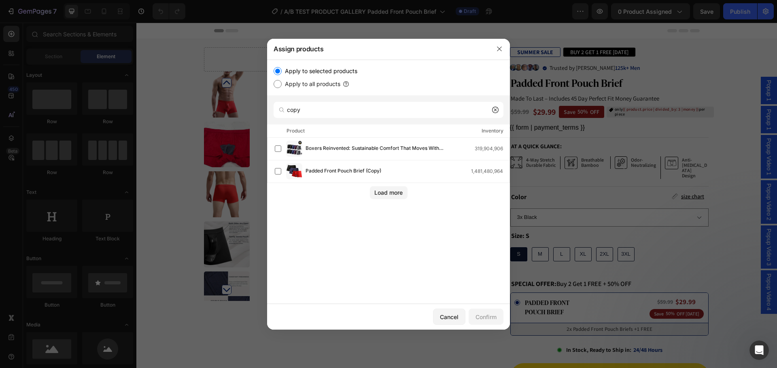
drag, startPoint x: 414, startPoint y: 170, endPoint x: 427, endPoint y: 193, distance: 26.2
click at [414, 169] on div "Padded Front Pouch Brief (Copy) 1,481,480,964" at bounding box center [407, 171] width 204 height 9
click at [488, 313] on div "Confirm" at bounding box center [485, 317] width 21 height 8
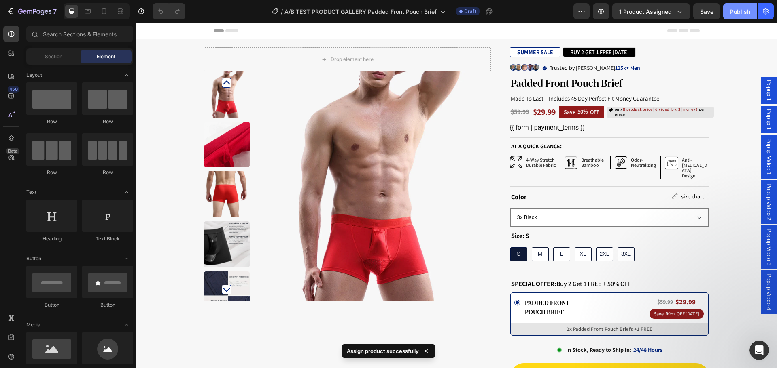
click at [739, 9] on div "Publish" at bounding box center [740, 11] width 20 height 8
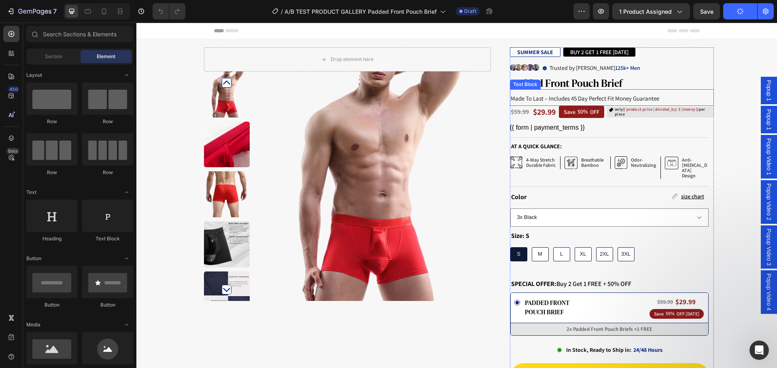
click at [654, 83] on h1 "Padded Front Pouch Brief" at bounding box center [612, 82] width 204 height 13
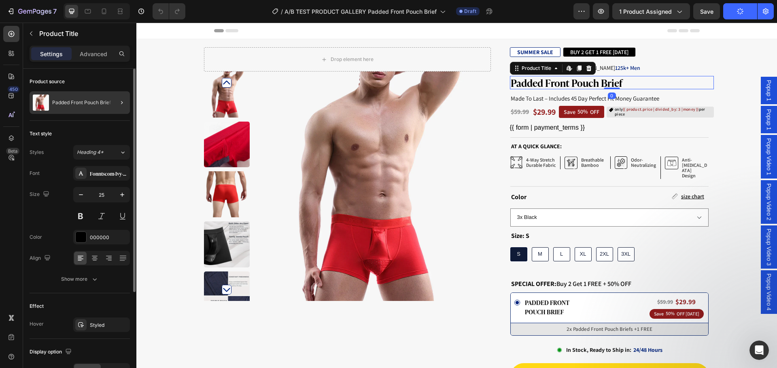
click at [116, 104] on div at bounding box center [118, 102] width 23 height 23
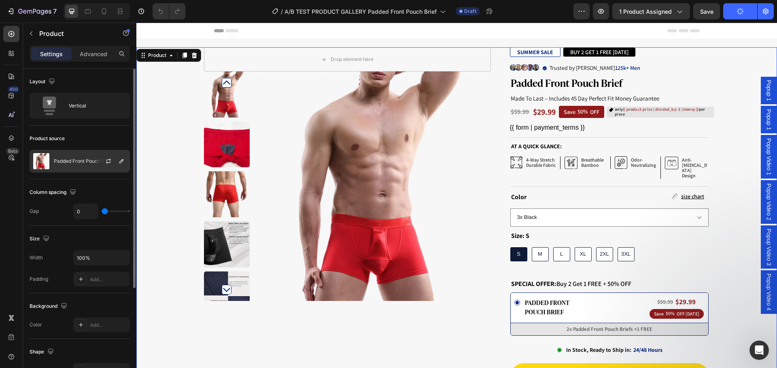
click at [101, 160] on div at bounding box center [112, 161] width 36 height 22
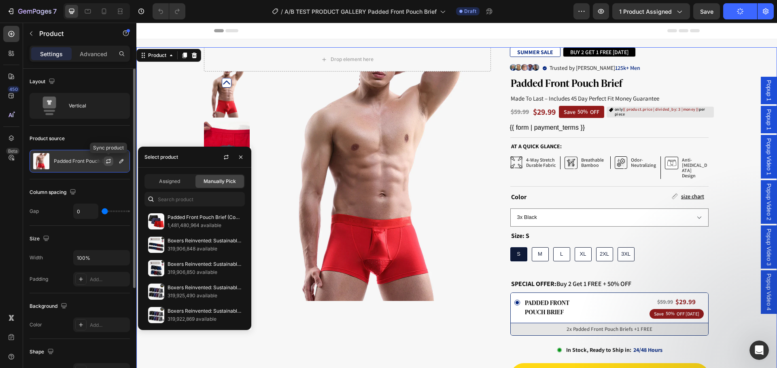
click at [107, 163] on icon "button" at bounding box center [108, 162] width 4 height 2
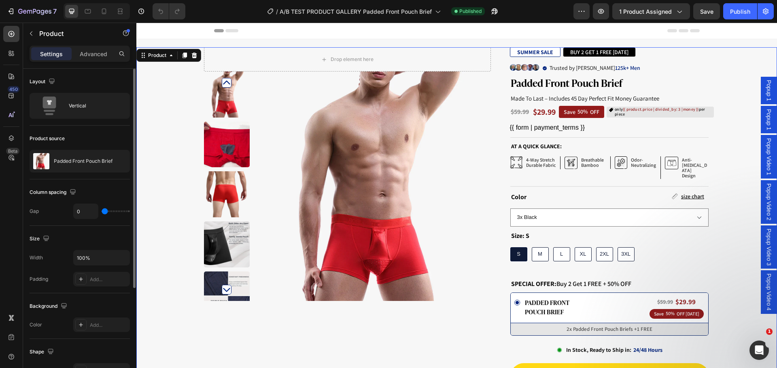
click at [0, 0] on div at bounding box center [0, 0] width 0 height 0
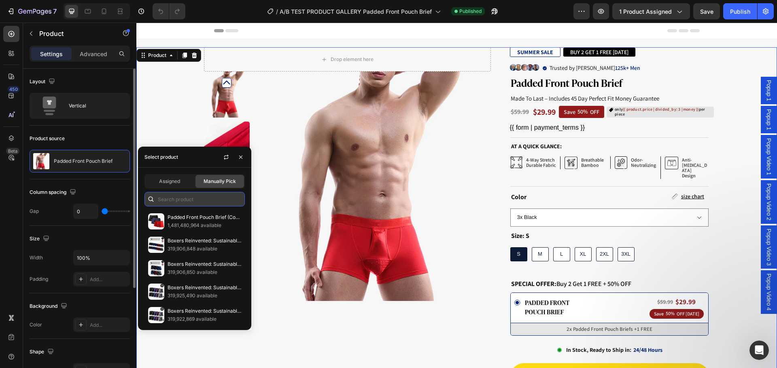
click at [198, 200] on input "text" at bounding box center [194, 199] width 100 height 15
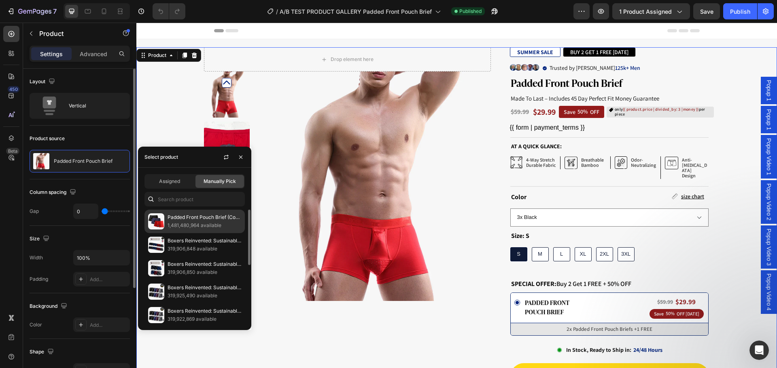
click at [197, 218] on p "Padded Front Pouch Brief (Copy)" at bounding box center [204, 218] width 74 height 8
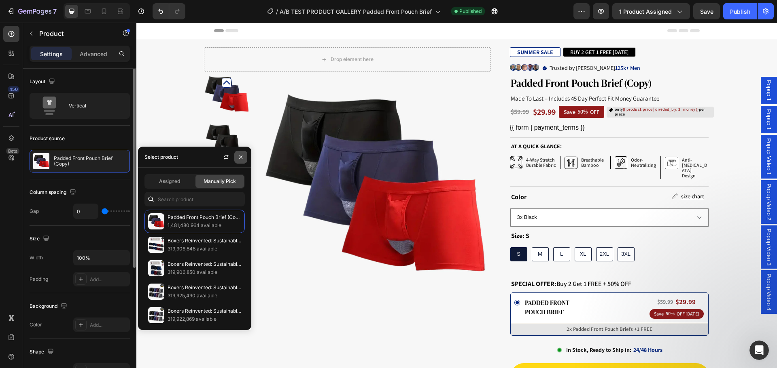
click at [243, 158] on icon "button" at bounding box center [240, 157] width 6 height 6
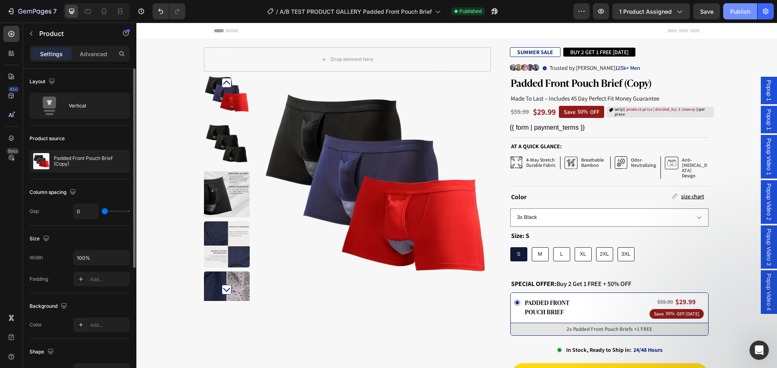
click at [739, 8] on div "Publish" at bounding box center [740, 11] width 20 height 8
